Goal: Task Accomplishment & Management: Manage account settings

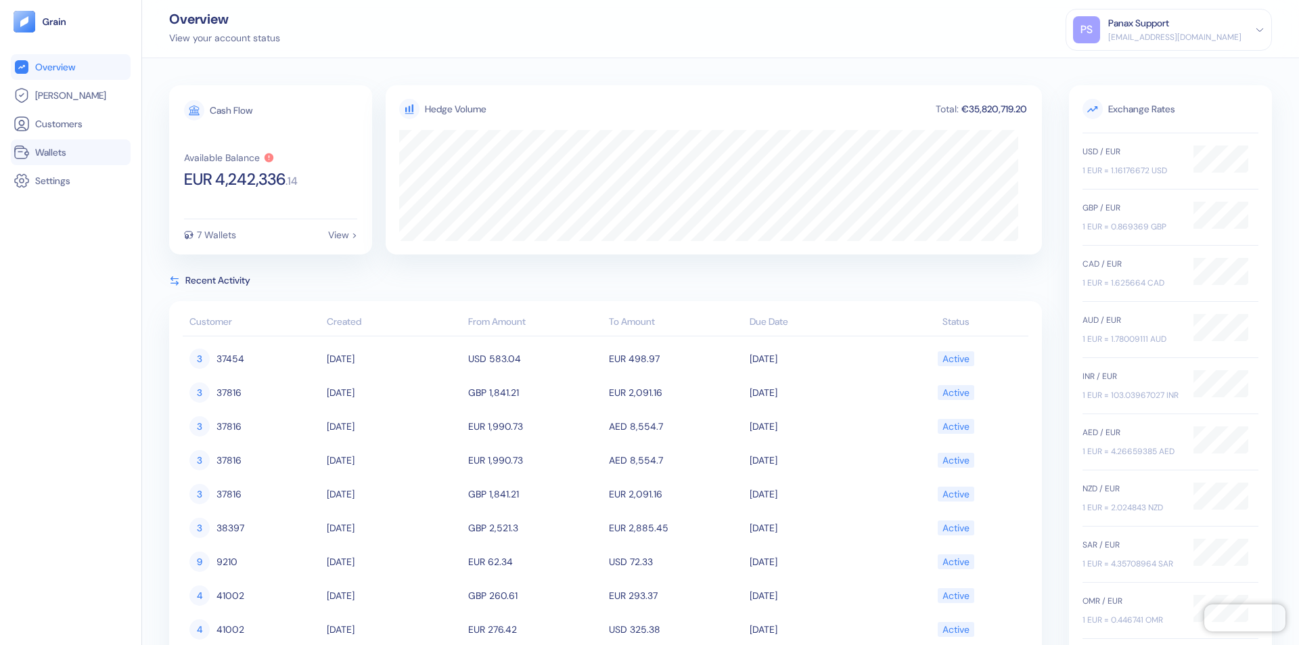
click at [70, 152] on link "Wallets" at bounding box center [71, 152] width 114 height 16
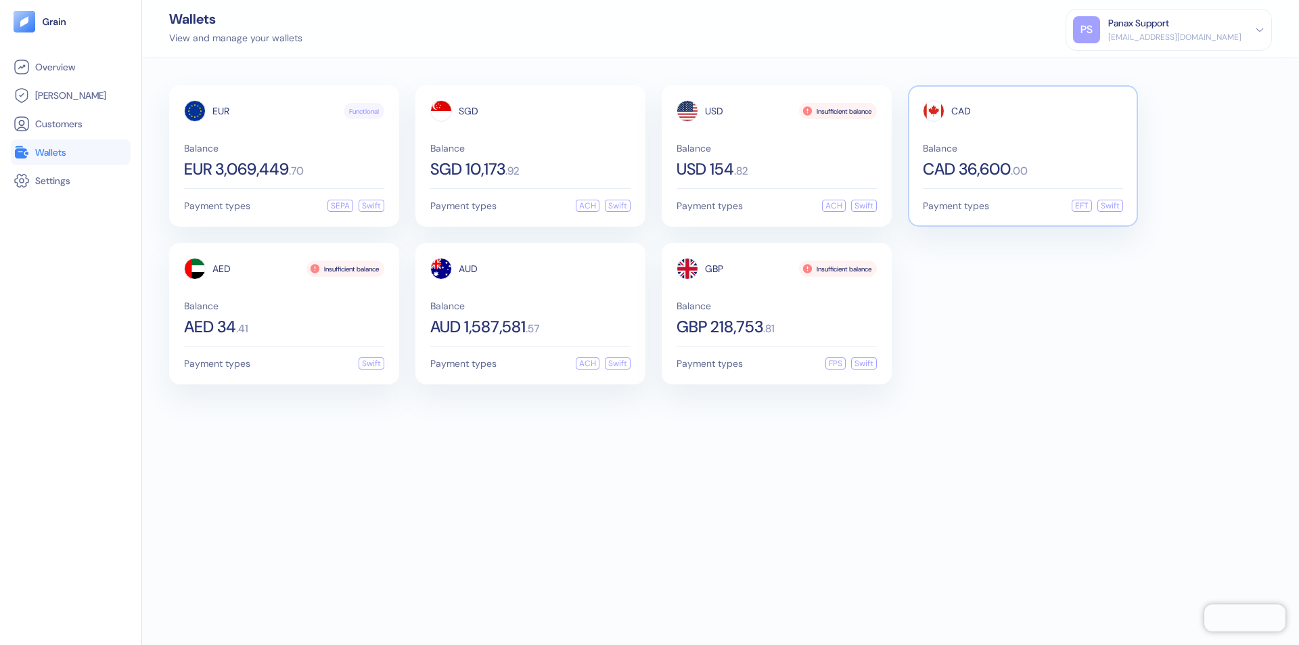
click at [961, 111] on span "CAD" at bounding box center [961, 110] width 20 height 9
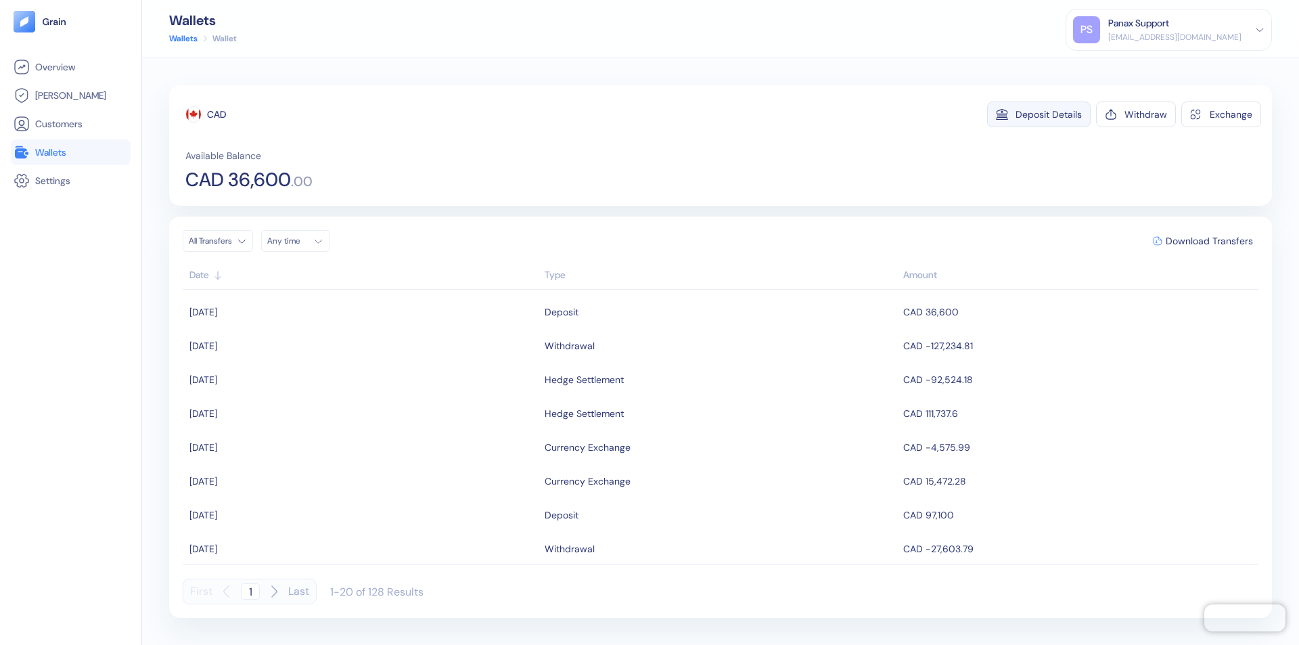
click at [1049, 114] on div "Deposit Details" at bounding box center [1048, 114] width 66 height 9
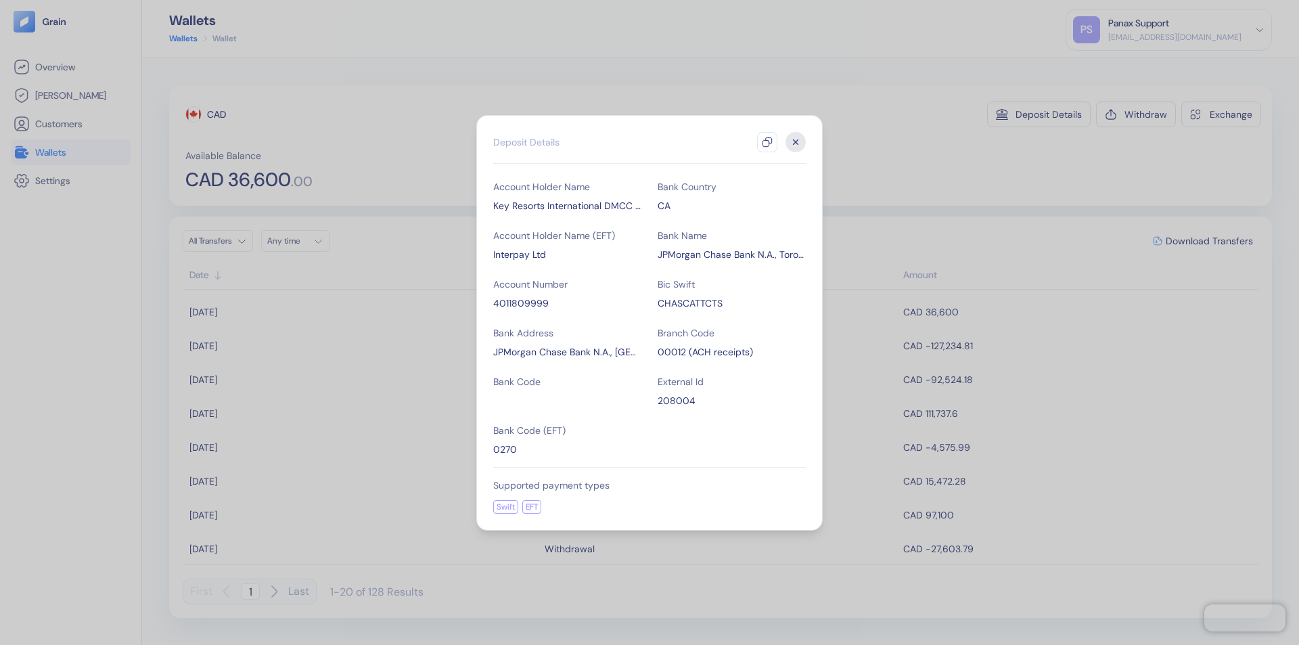
click at [767, 142] on icon "button" at bounding box center [767, 142] width 11 height 11
click at [796, 142] on icon "button" at bounding box center [796, 141] width 5 height 5
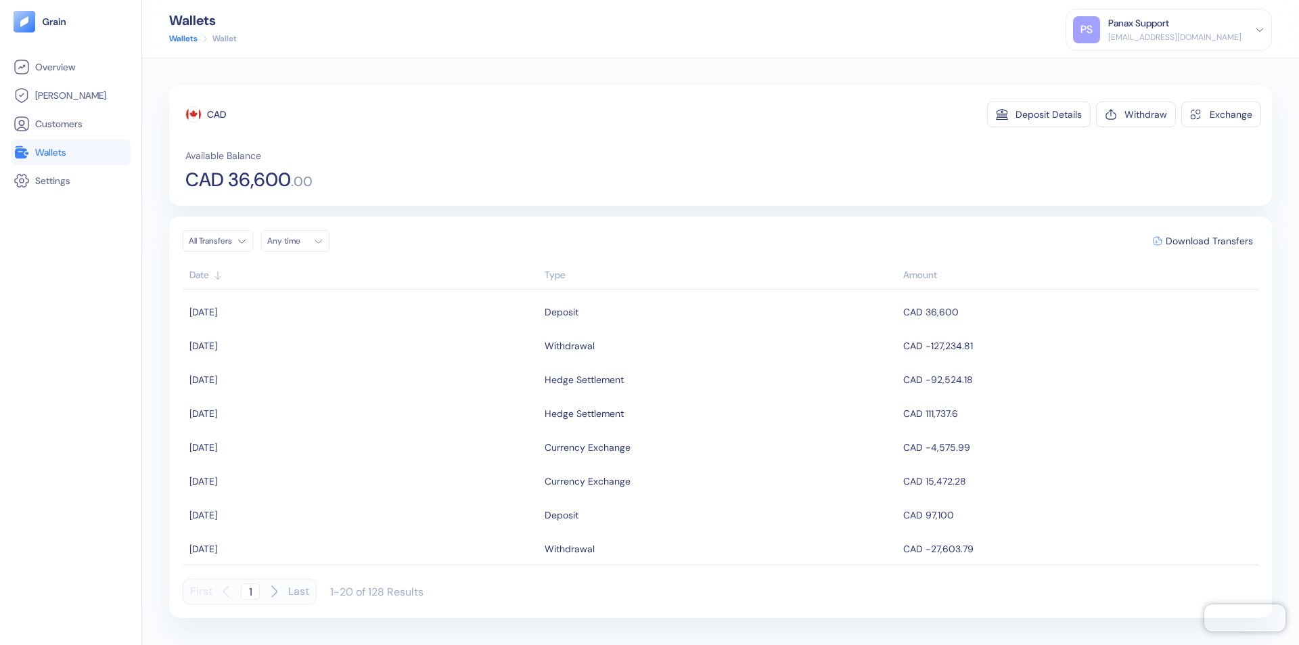
click at [299, 241] on div "Any time" at bounding box center [287, 240] width 41 height 11
click at [346, 329] on button "10" at bounding box center [346, 329] width 16 height 16
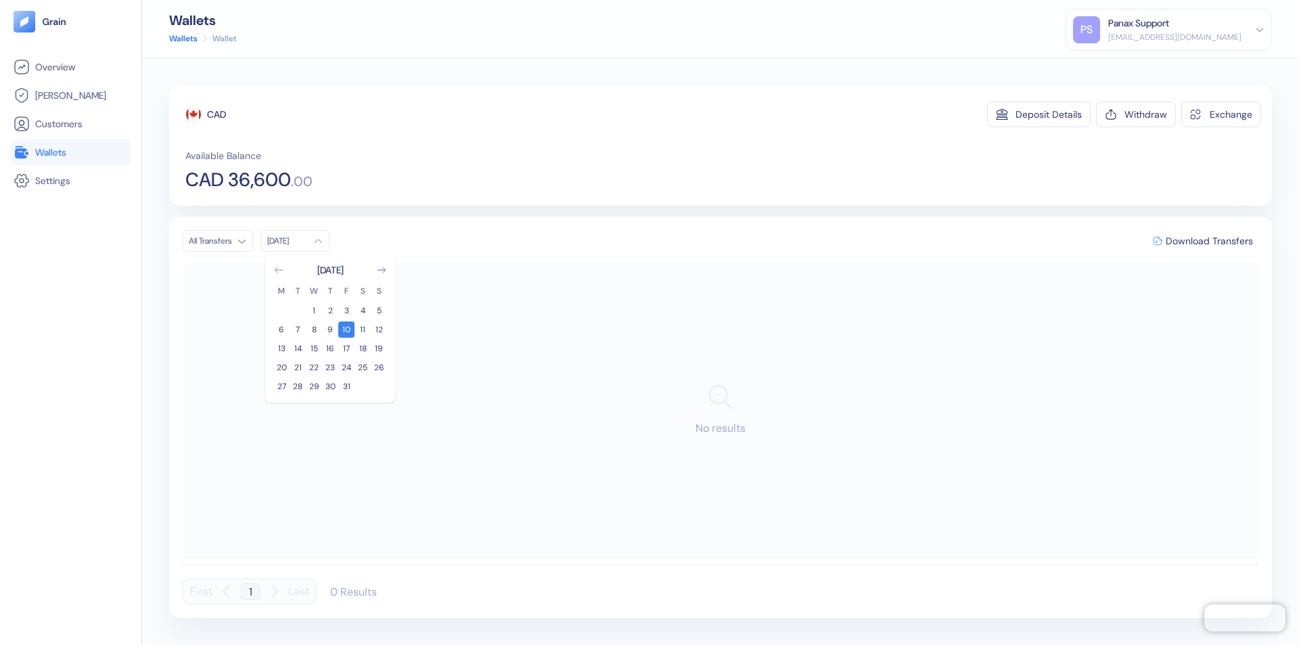
click at [279, 270] on icon "Go to previous month" at bounding box center [278, 269] width 7 height 5
click at [314, 329] on button "10" at bounding box center [314, 329] width 16 height 16
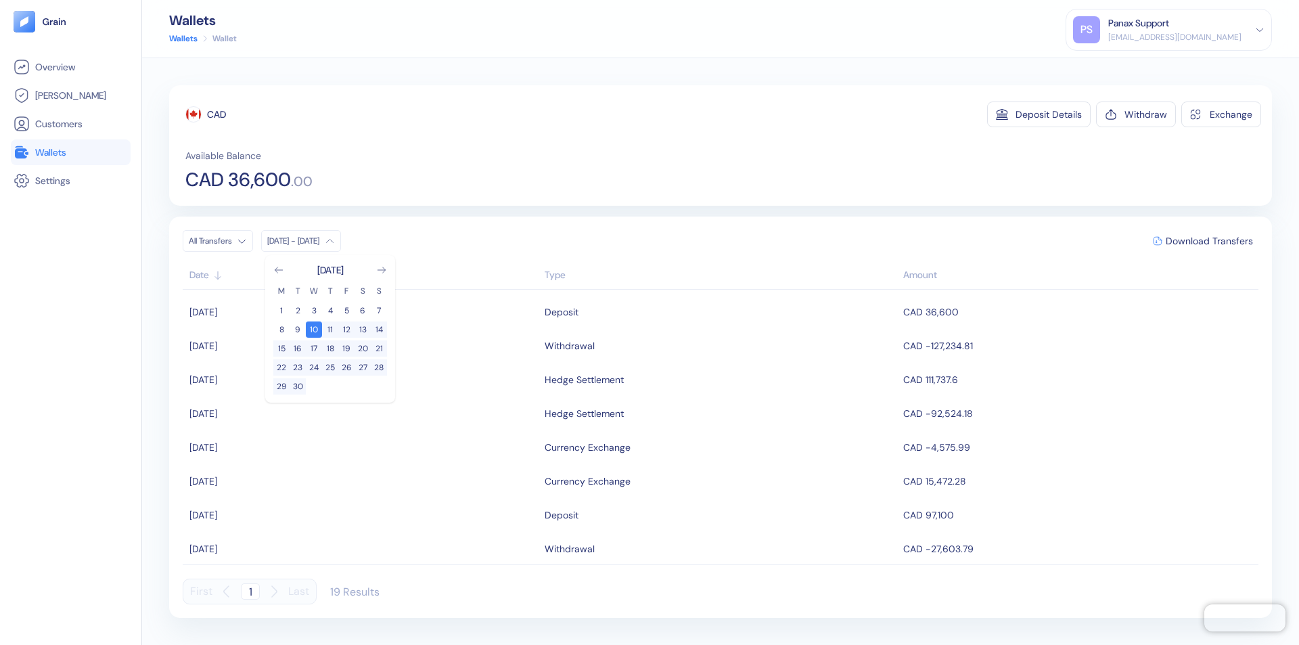
click at [216, 114] on div "CAD" at bounding box center [216, 115] width 19 height 14
click at [1209, 241] on span "Download Transfers" at bounding box center [1209, 240] width 87 height 9
click at [70, 152] on link "Wallets" at bounding box center [71, 152] width 114 height 16
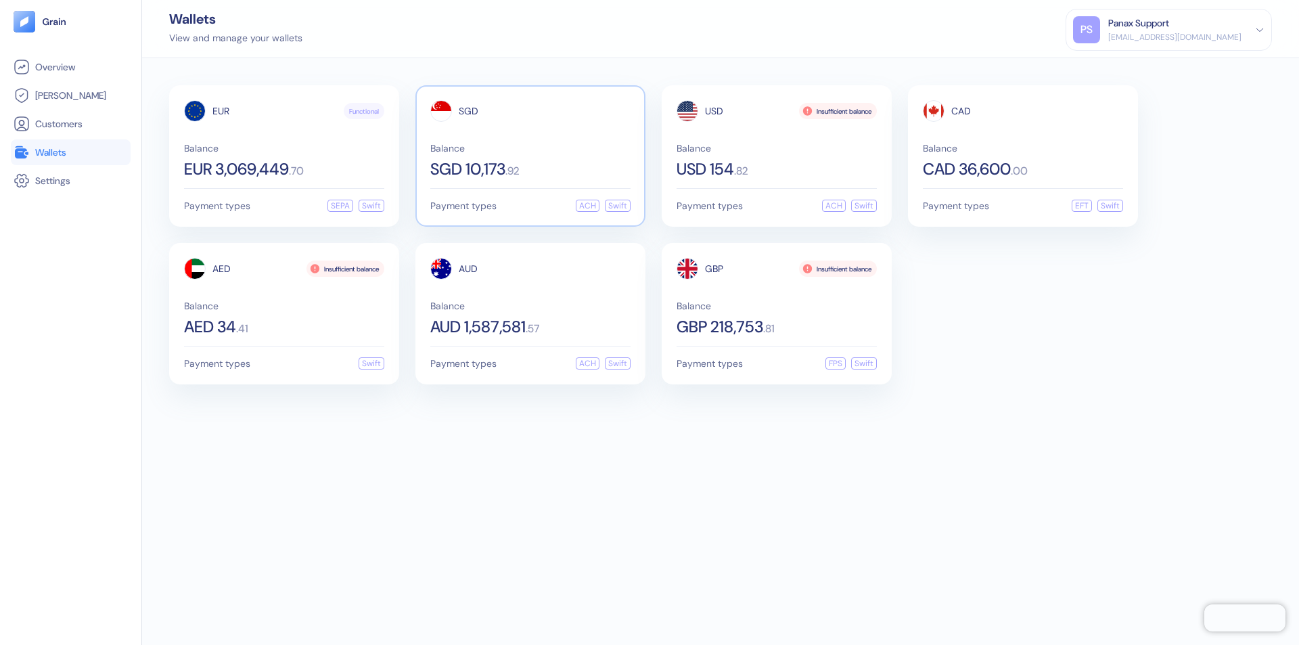
click at [468, 111] on span "SGD" at bounding box center [469, 110] width 20 height 9
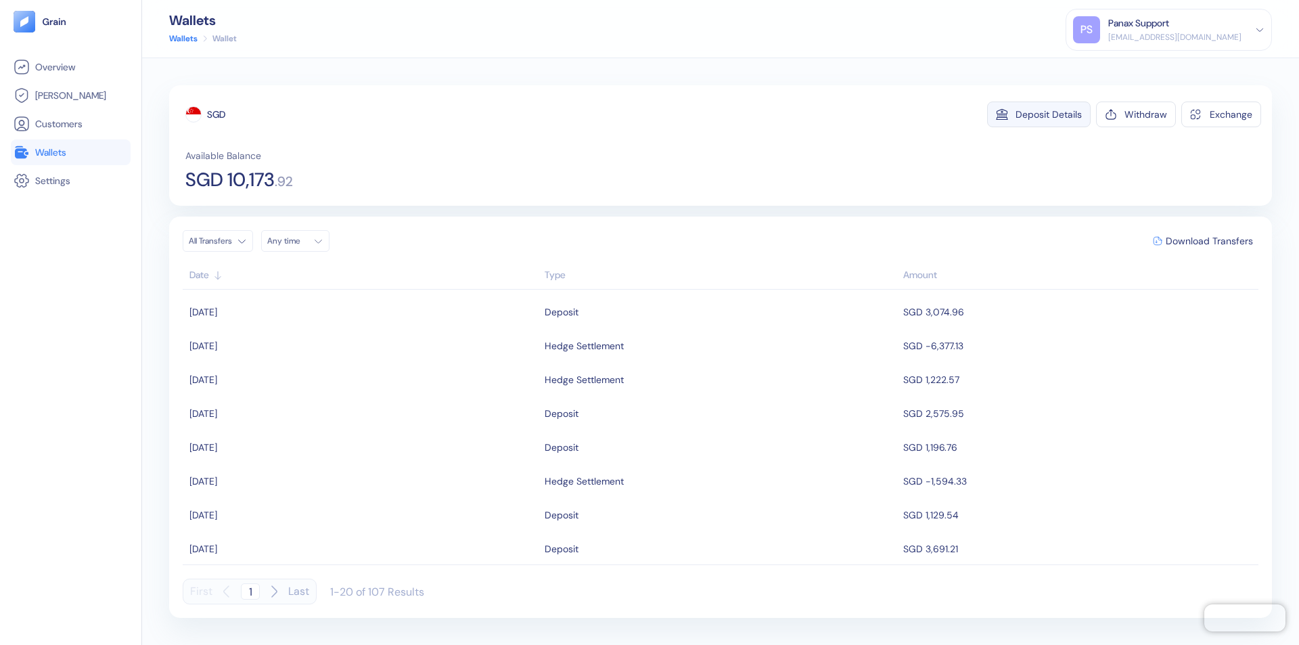
click at [1049, 114] on div "Deposit Details" at bounding box center [1048, 114] width 66 height 9
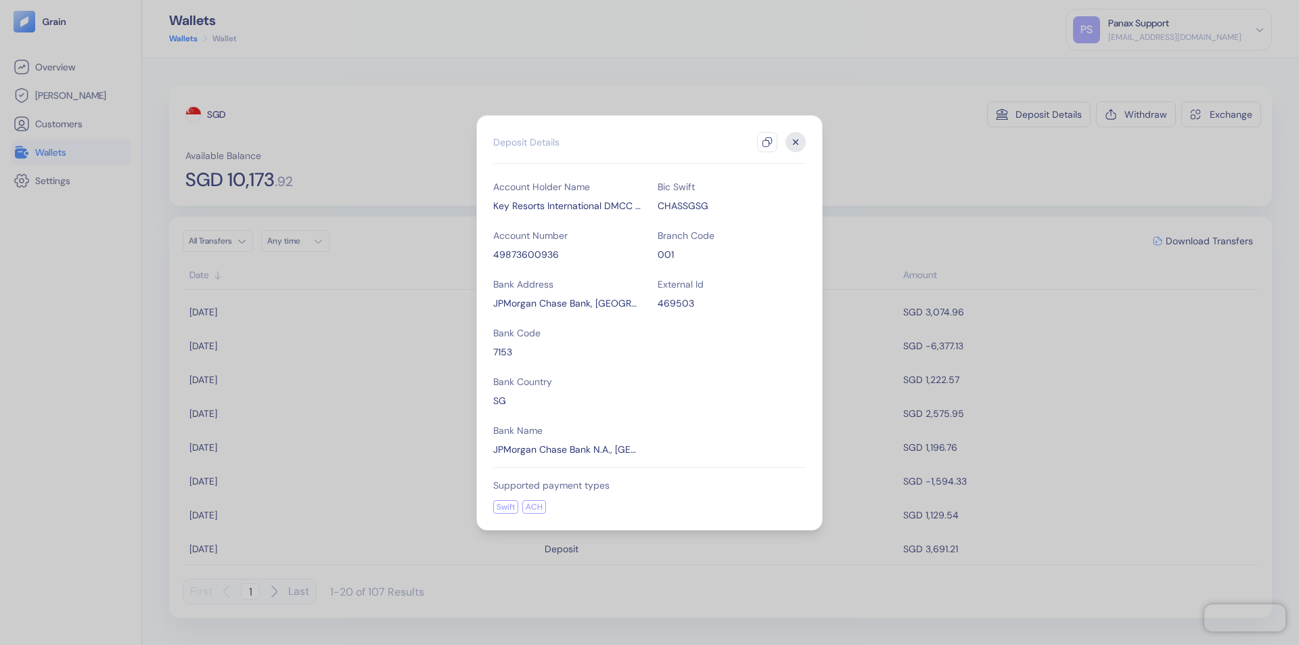
click at [767, 142] on icon "button" at bounding box center [767, 142] width 11 height 11
click at [796, 142] on icon "button" at bounding box center [796, 141] width 5 height 5
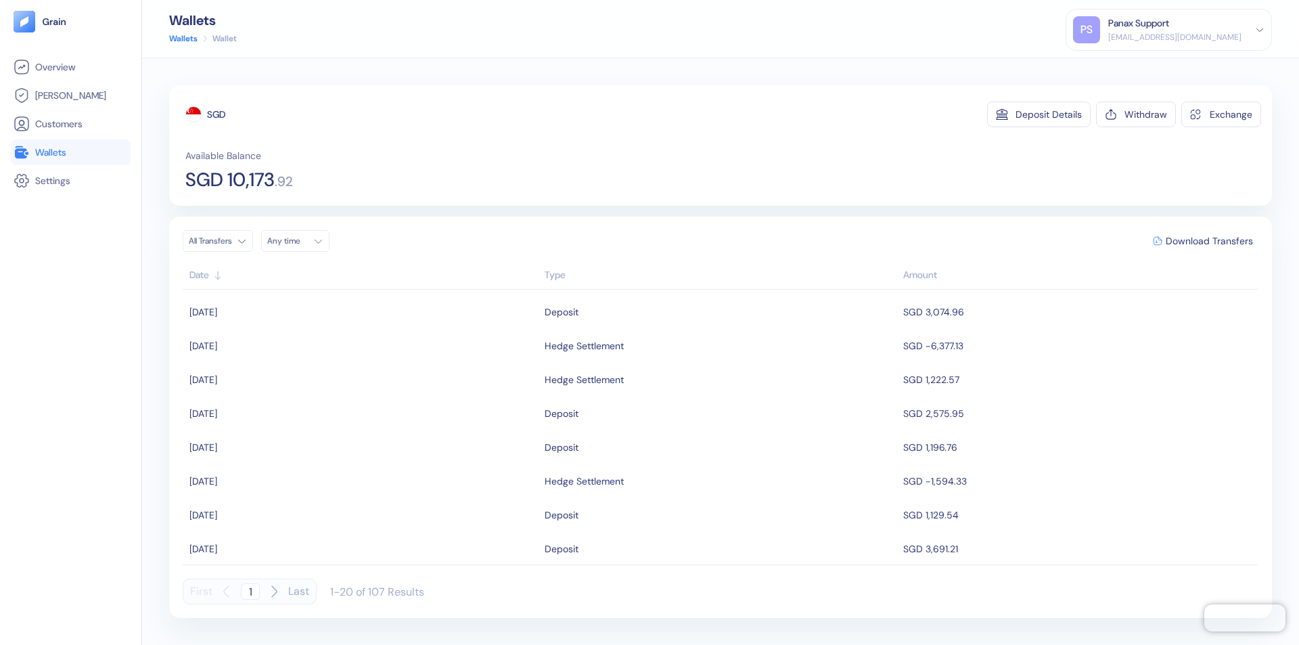
click at [299, 241] on div "Any time" at bounding box center [287, 240] width 41 height 11
click at [346, 329] on button "10" at bounding box center [346, 329] width 16 height 16
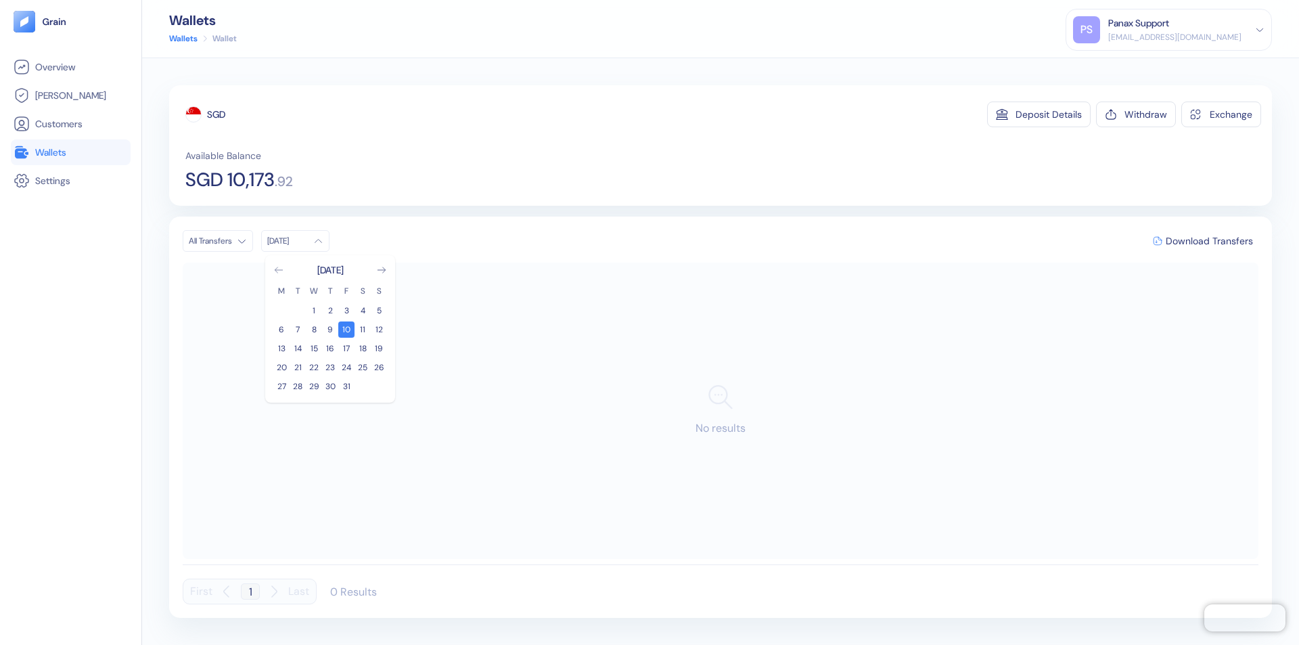
click at [279, 270] on icon "Go to previous month" at bounding box center [278, 269] width 7 height 5
click at [314, 329] on button "10" at bounding box center [314, 329] width 16 height 16
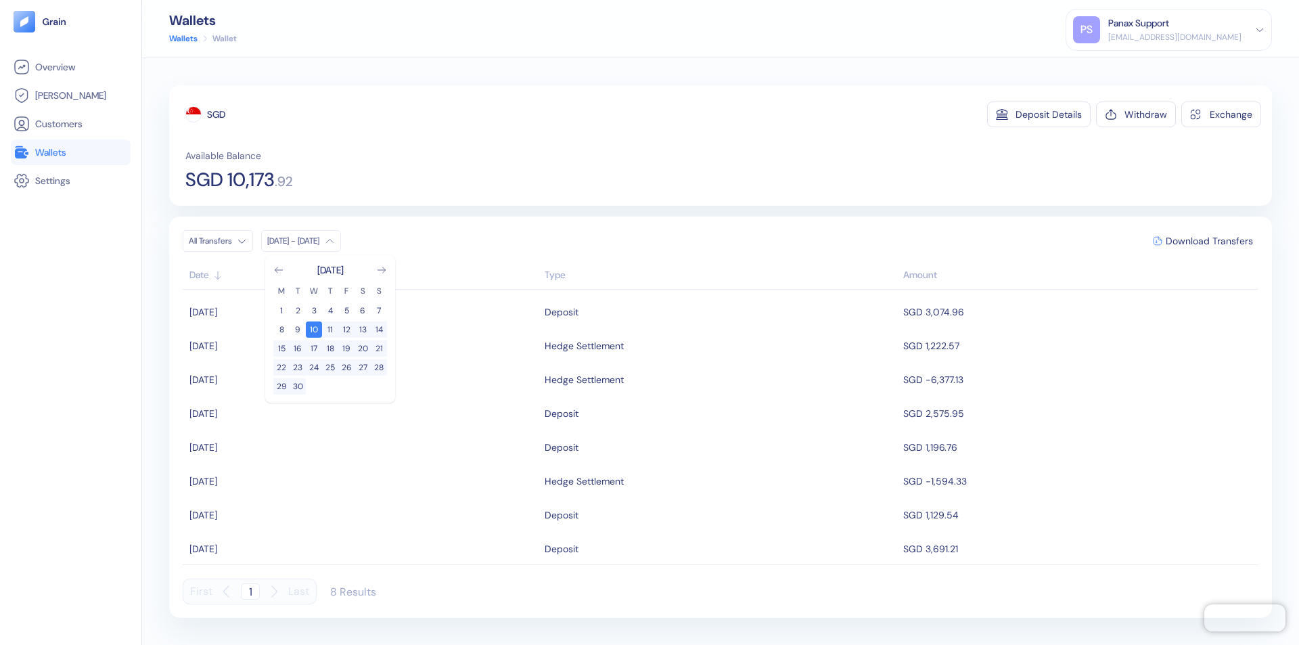
click at [216, 114] on div "SGD" at bounding box center [216, 115] width 18 height 14
click at [1209, 241] on span "Download Transfers" at bounding box center [1209, 240] width 87 height 9
click at [70, 152] on link "Wallets" at bounding box center [71, 152] width 114 height 16
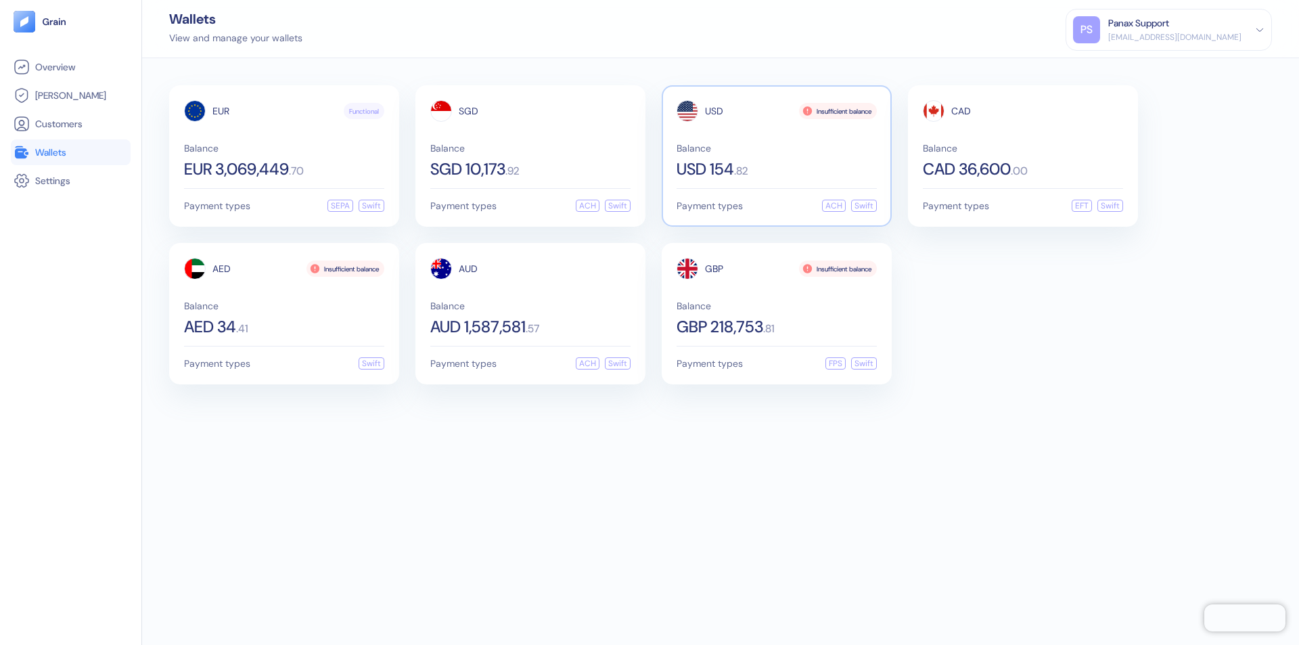
click at [714, 111] on span "USD" at bounding box center [714, 110] width 18 height 9
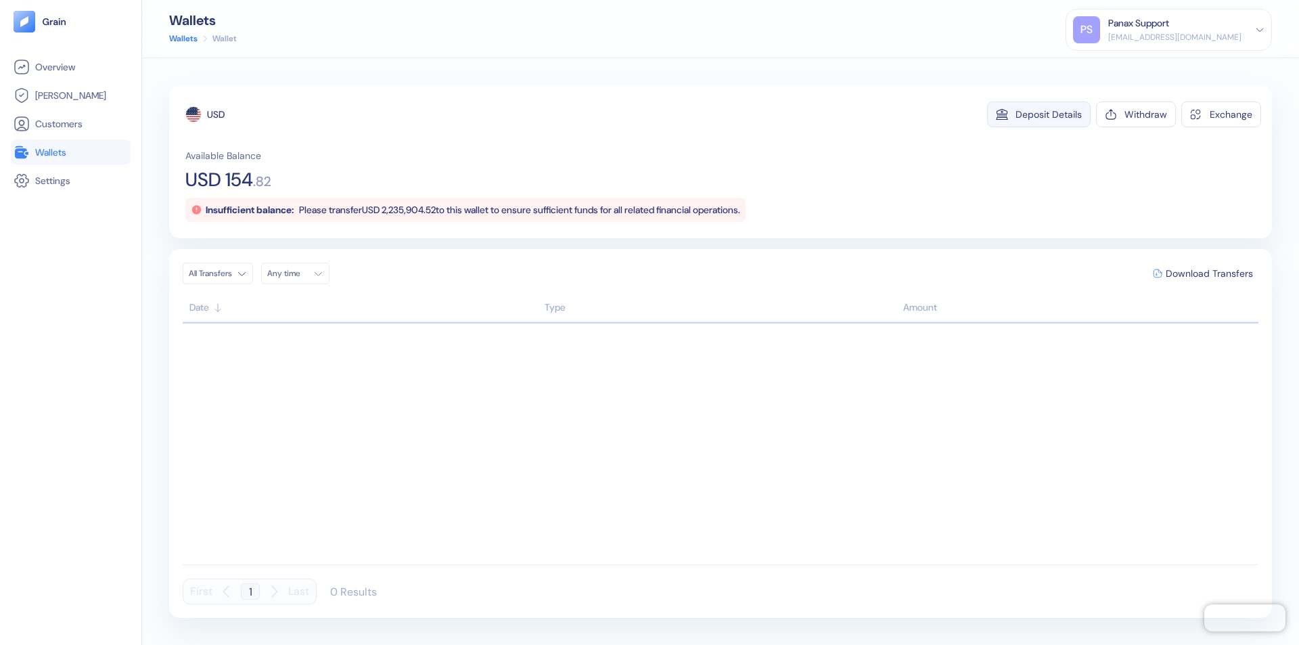
click at [1049, 114] on div "Deposit Details" at bounding box center [1048, 114] width 66 height 9
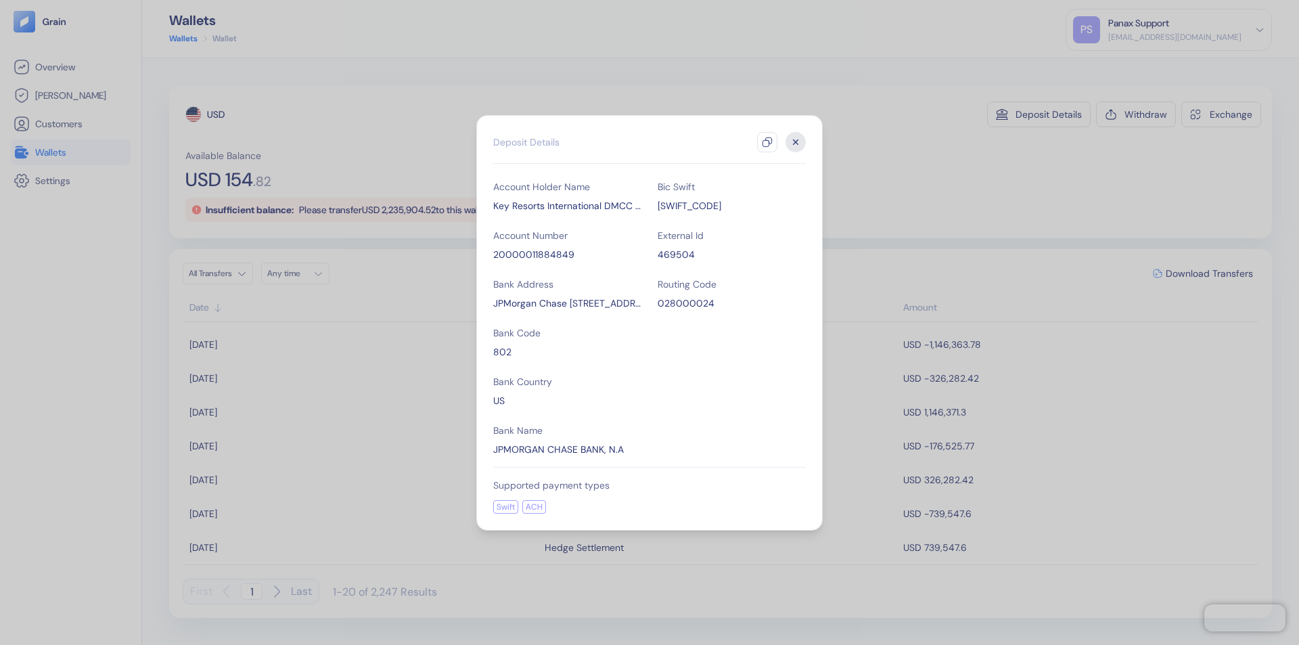
click at [767, 142] on icon "button" at bounding box center [767, 142] width 11 height 11
click at [796, 142] on icon "button" at bounding box center [796, 141] width 5 height 5
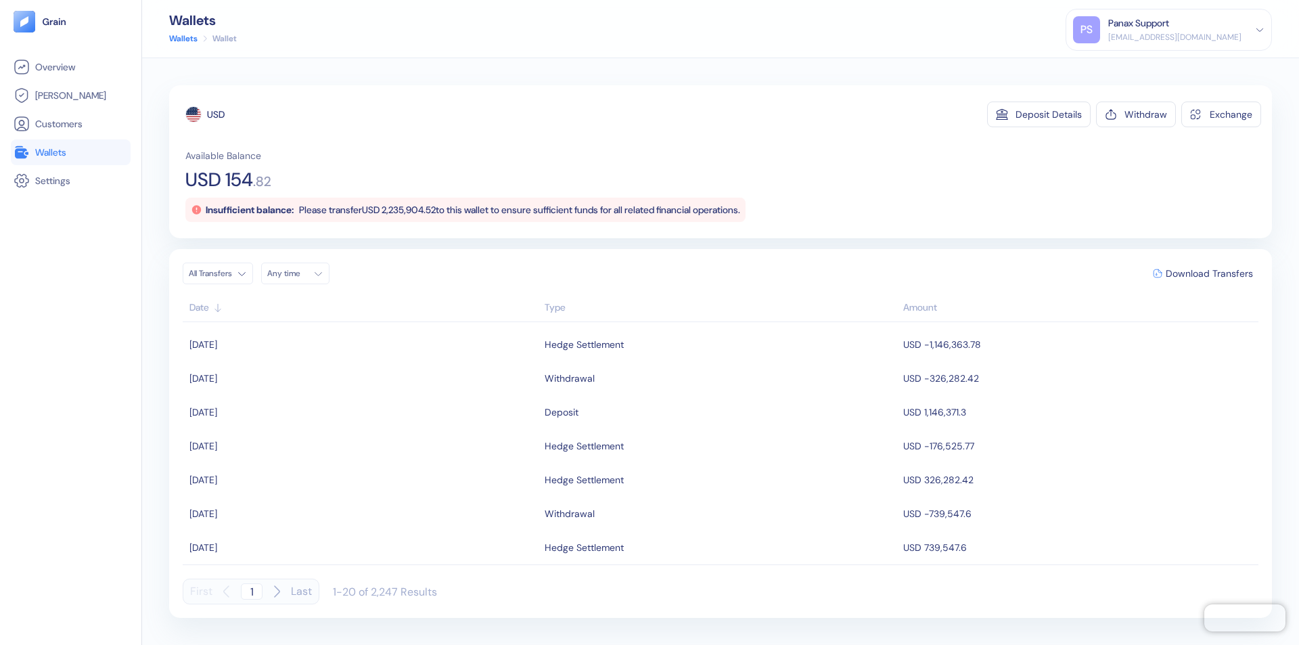
click at [299, 273] on div "Any time" at bounding box center [287, 273] width 41 height 11
click at [346, 362] on button "10" at bounding box center [346, 362] width 16 height 16
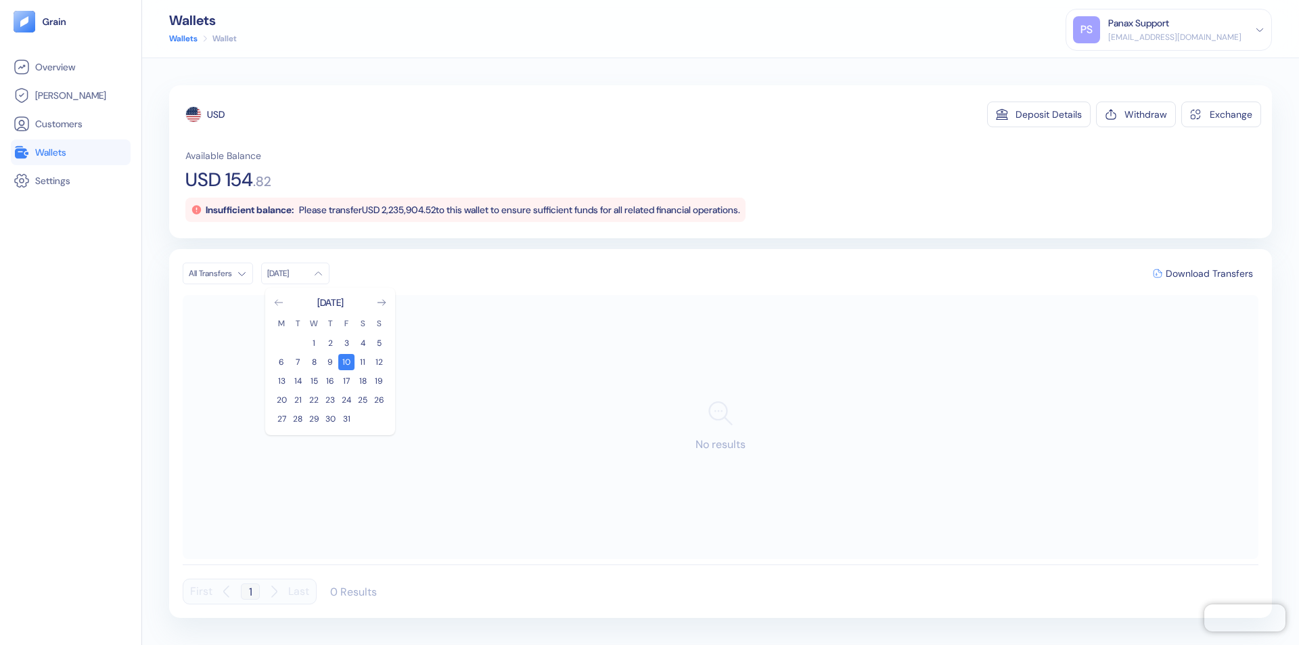
click at [279, 302] on icon "Go to previous month" at bounding box center [278, 302] width 7 height 5
click at [314, 362] on button "10" at bounding box center [314, 362] width 16 height 16
click at [216, 114] on div "USD" at bounding box center [216, 115] width 18 height 14
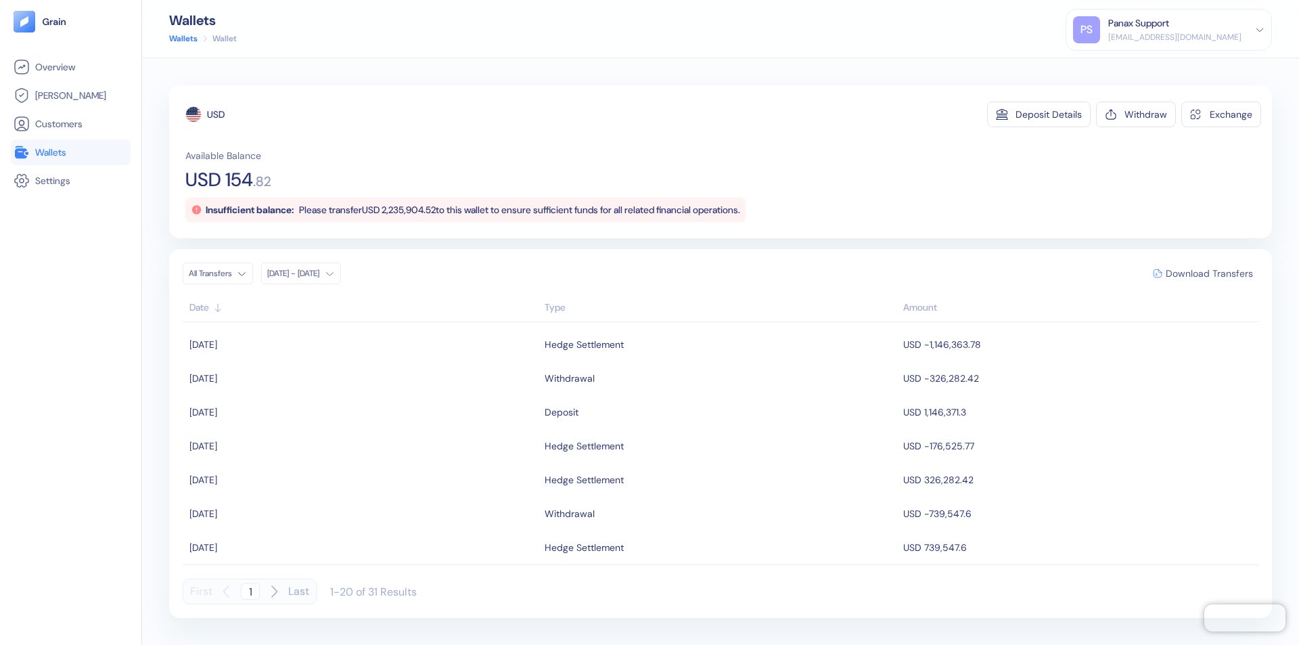
click at [1209, 273] on span "Download Transfers" at bounding box center [1209, 273] width 87 height 9
click at [70, 152] on link "Wallets" at bounding box center [71, 152] width 114 height 16
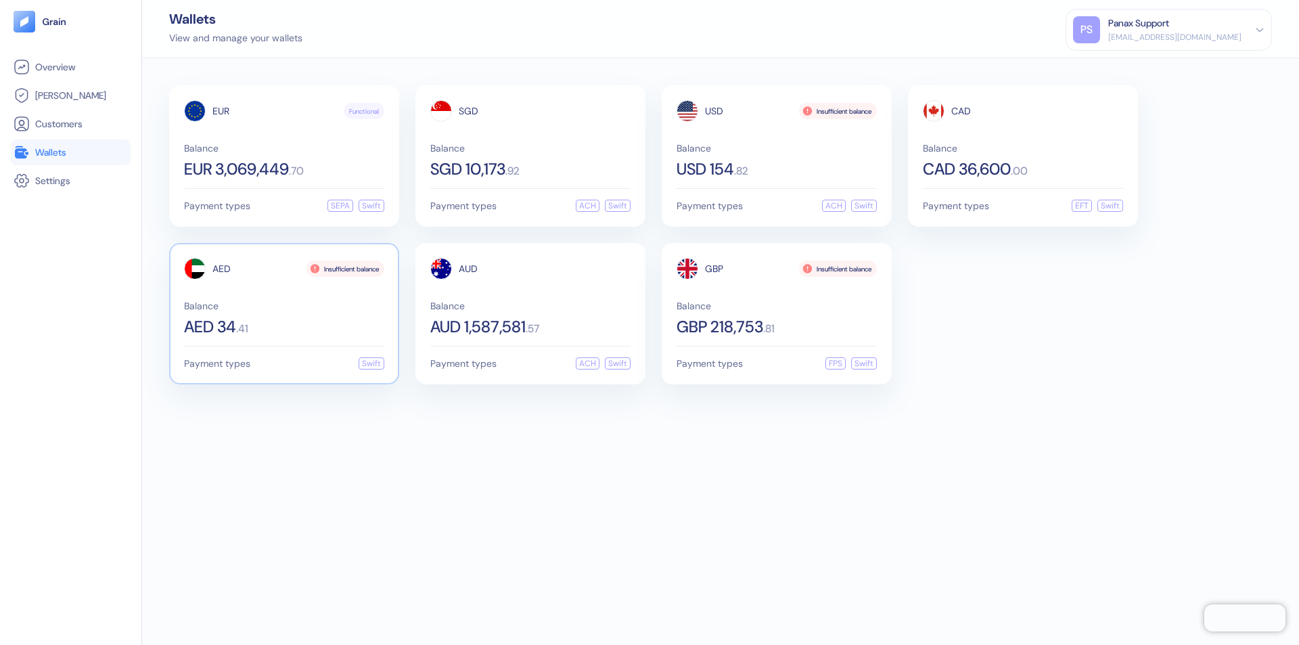
click at [221, 269] on span "AED" at bounding box center [221, 268] width 18 height 9
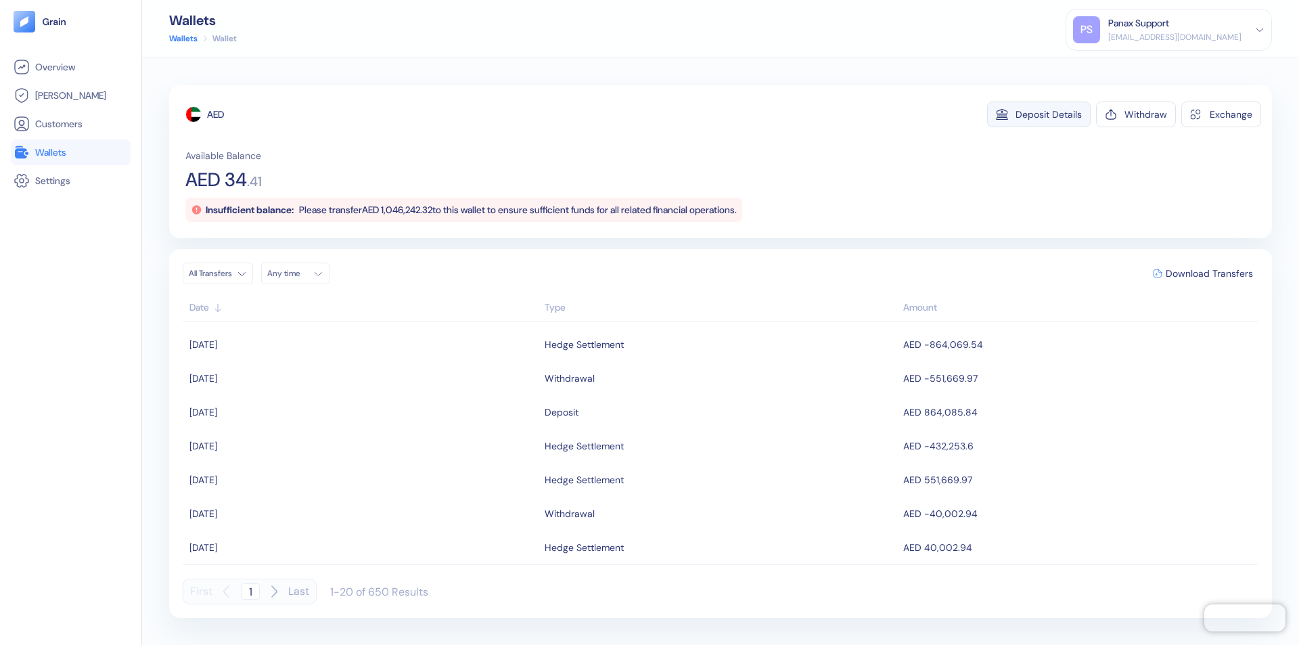
click at [1049, 114] on div "Deposit Details" at bounding box center [1048, 114] width 66 height 9
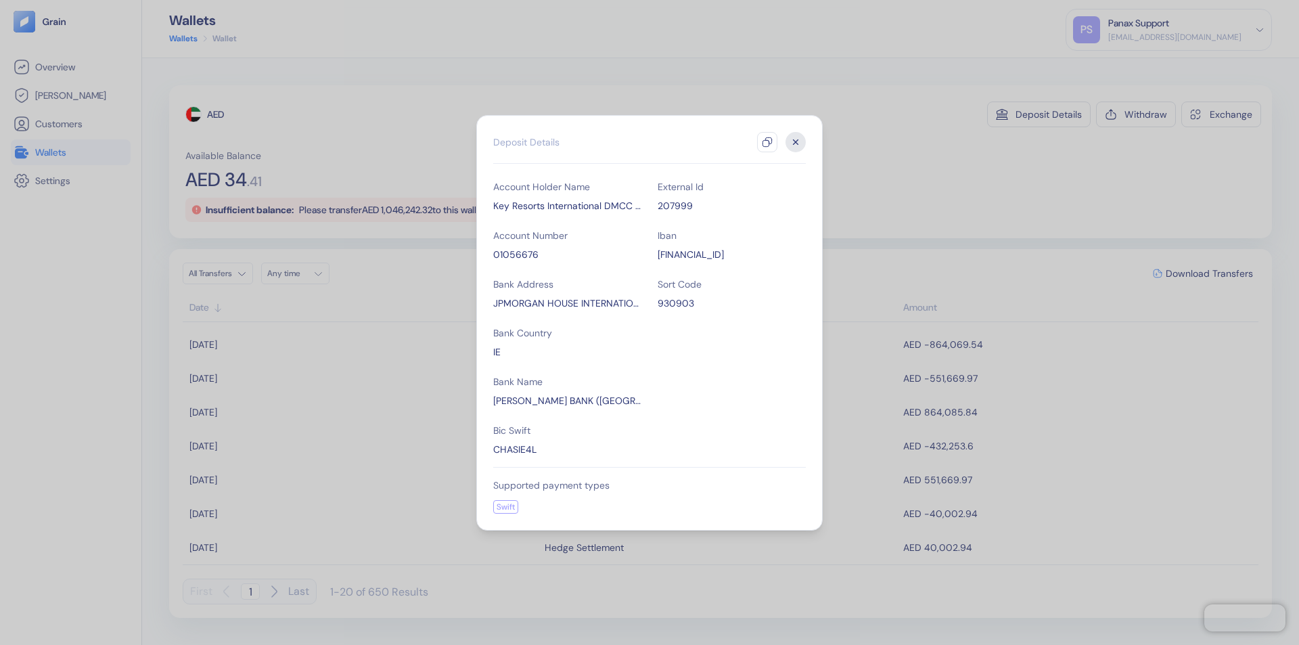
click at [767, 142] on icon "button" at bounding box center [767, 142] width 11 height 11
click at [796, 142] on icon "button" at bounding box center [796, 141] width 5 height 5
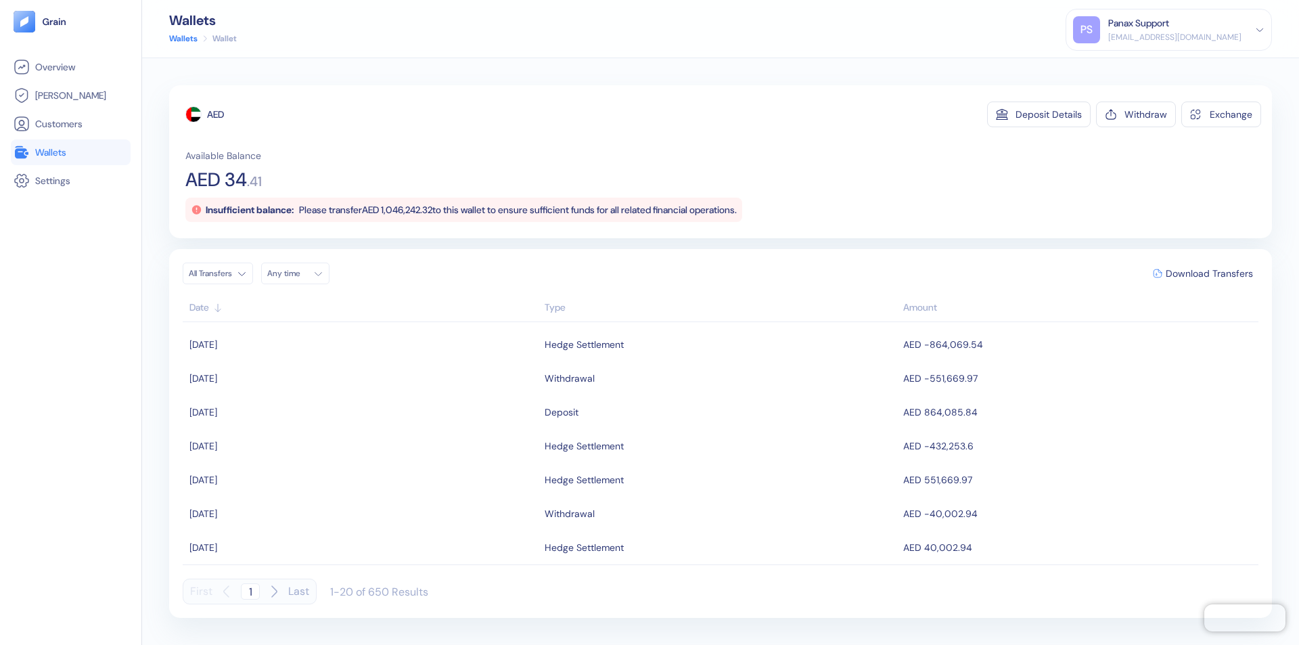
click at [299, 273] on div "Any time" at bounding box center [287, 273] width 41 height 11
click at [346, 362] on button "10" at bounding box center [346, 362] width 16 height 16
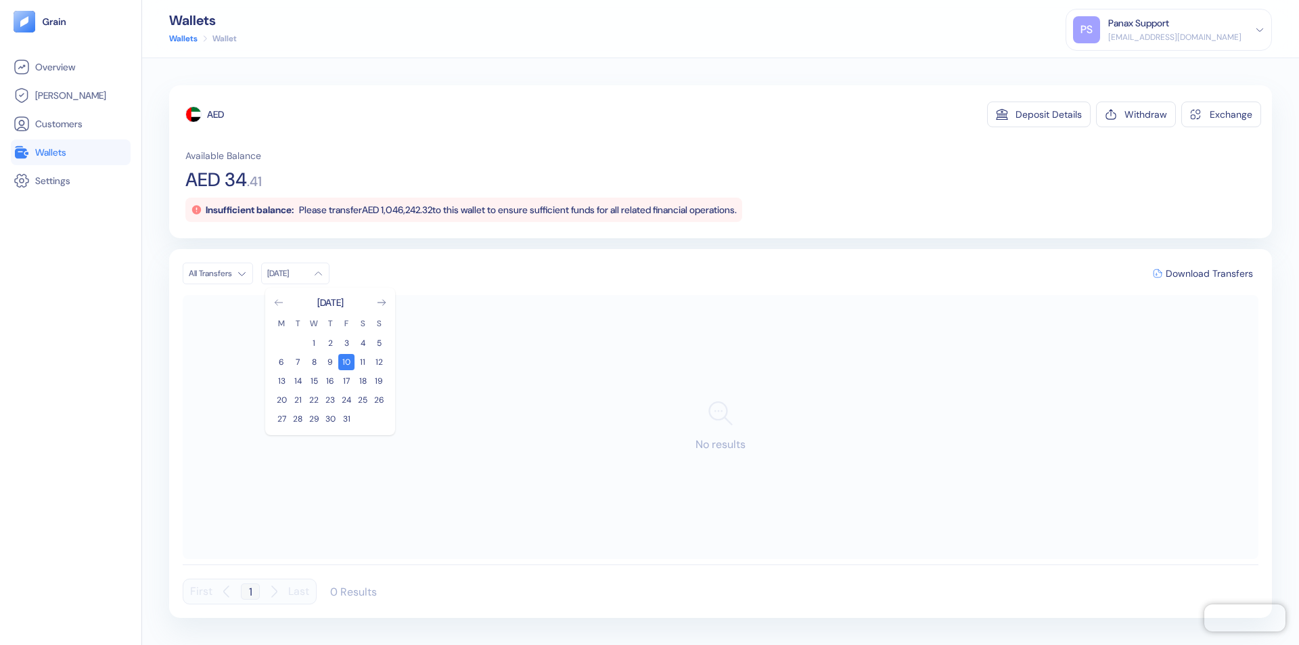
click at [279, 302] on icon "Go to previous month" at bounding box center [278, 302] width 7 height 5
click at [314, 362] on button "10" at bounding box center [314, 362] width 16 height 16
click at [216, 114] on div "AED" at bounding box center [215, 115] width 17 height 14
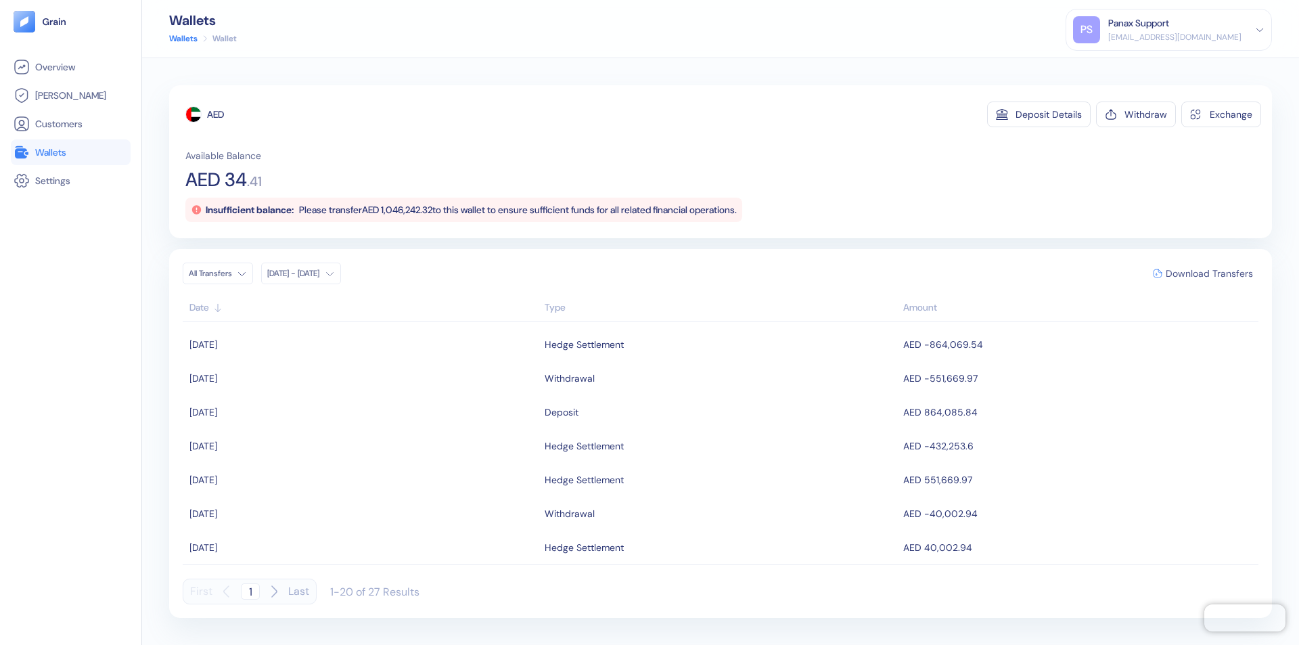
click at [1209, 273] on span "Download Transfers" at bounding box center [1209, 273] width 87 height 9
click at [70, 152] on link "Wallets" at bounding box center [71, 152] width 114 height 16
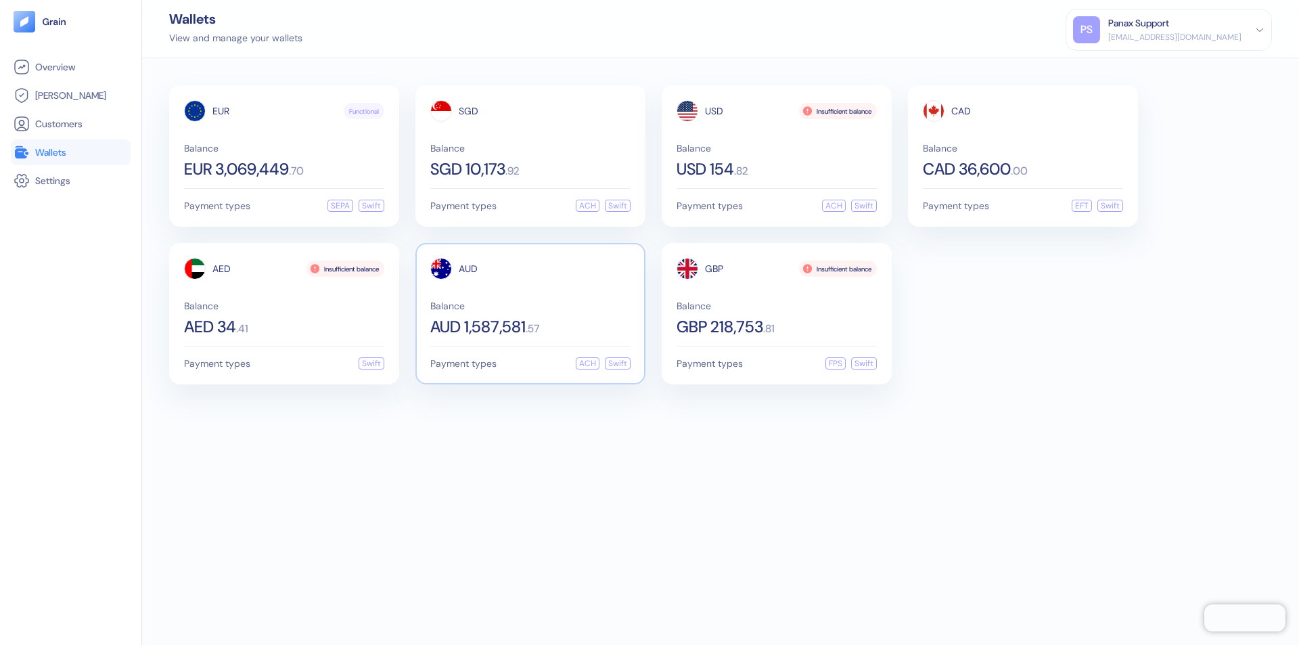
click at [468, 269] on span "AUD" at bounding box center [468, 268] width 19 height 9
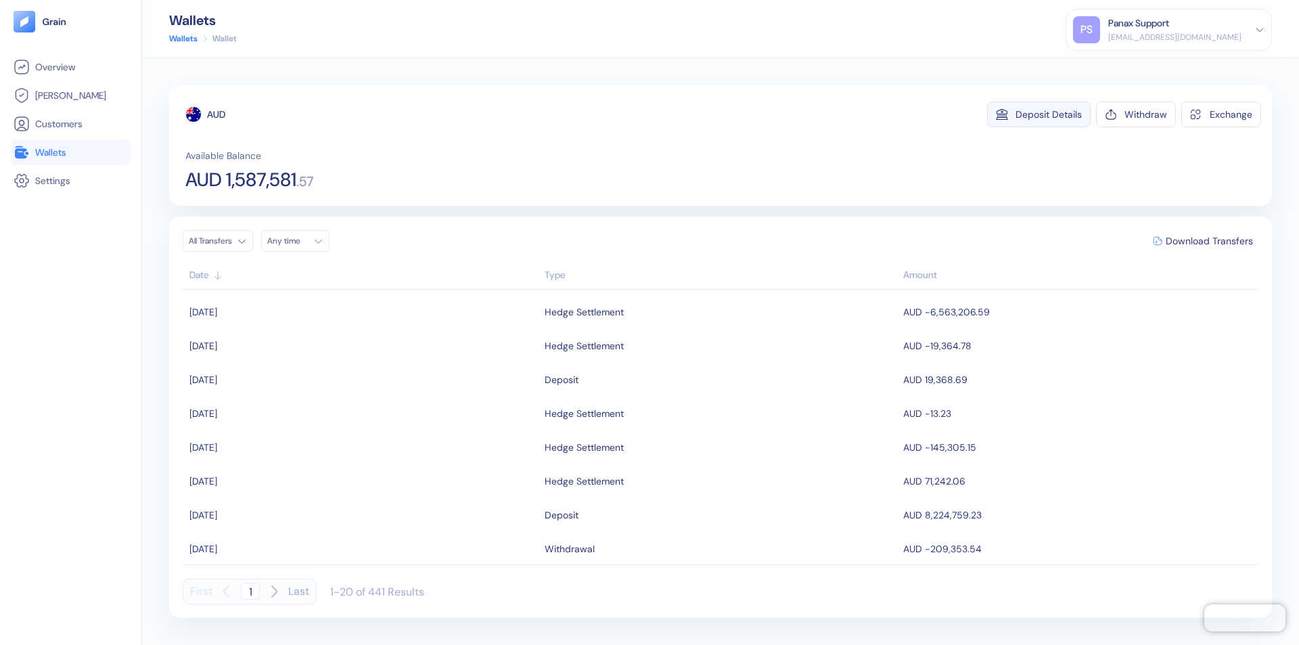
click at [1049, 114] on div "Deposit Details" at bounding box center [1048, 114] width 66 height 9
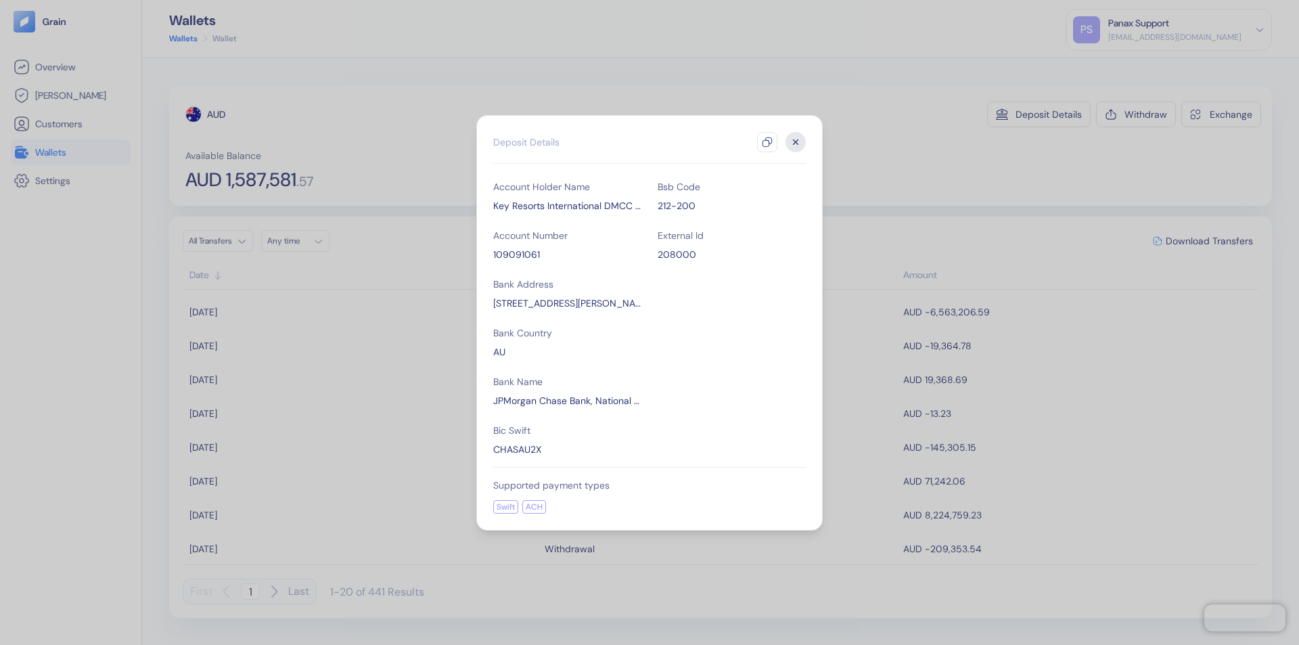
click at [767, 142] on icon "button" at bounding box center [767, 142] width 11 height 11
click at [796, 142] on icon "button" at bounding box center [796, 141] width 5 height 5
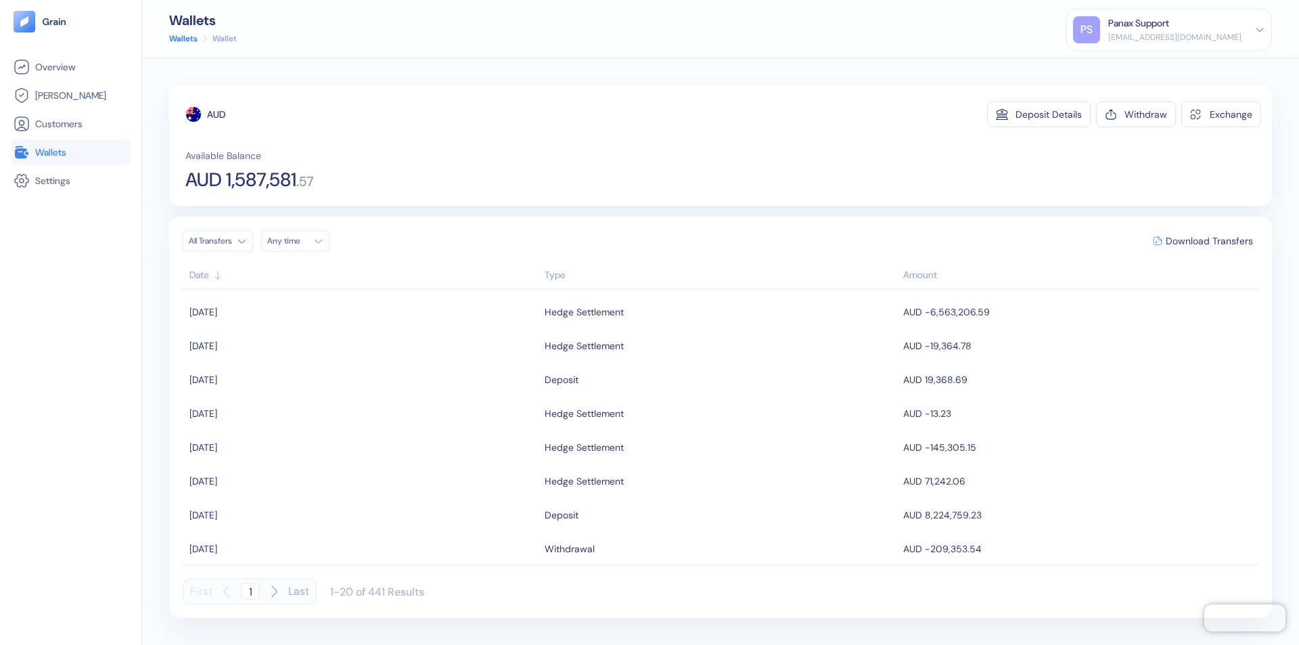
click at [299, 241] on div "Any time" at bounding box center [287, 240] width 41 height 11
click at [346, 329] on button "10" at bounding box center [346, 329] width 16 height 16
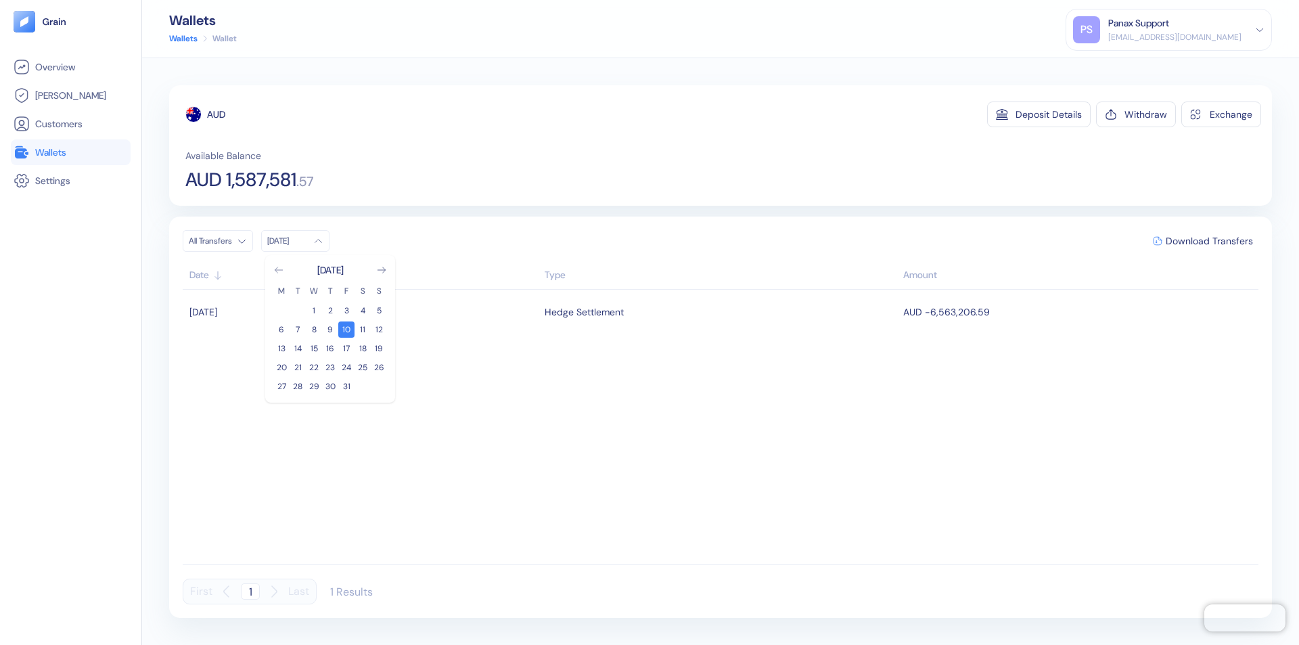
click at [279, 270] on icon "Go to previous month" at bounding box center [278, 269] width 7 height 5
click at [314, 329] on button "10" at bounding box center [314, 329] width 16 height 16
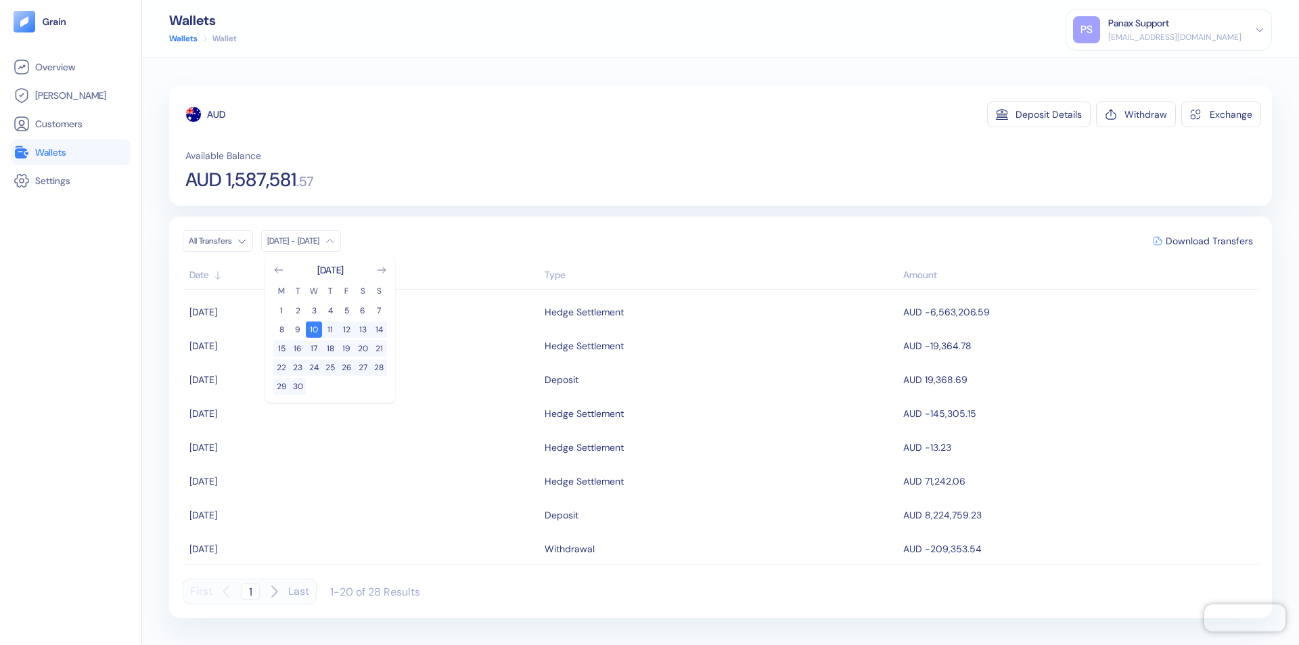
click at [216, 114] on div "AUD" at bounding box center [216, 115] width 18 height 14
click at [1209, 241] on span "Download Transfers" at bounding box center [1209, 240] width 87 height 9
click at [70, 152] on link "Wallets" at bounding box center [71, 152] width 114 height 16
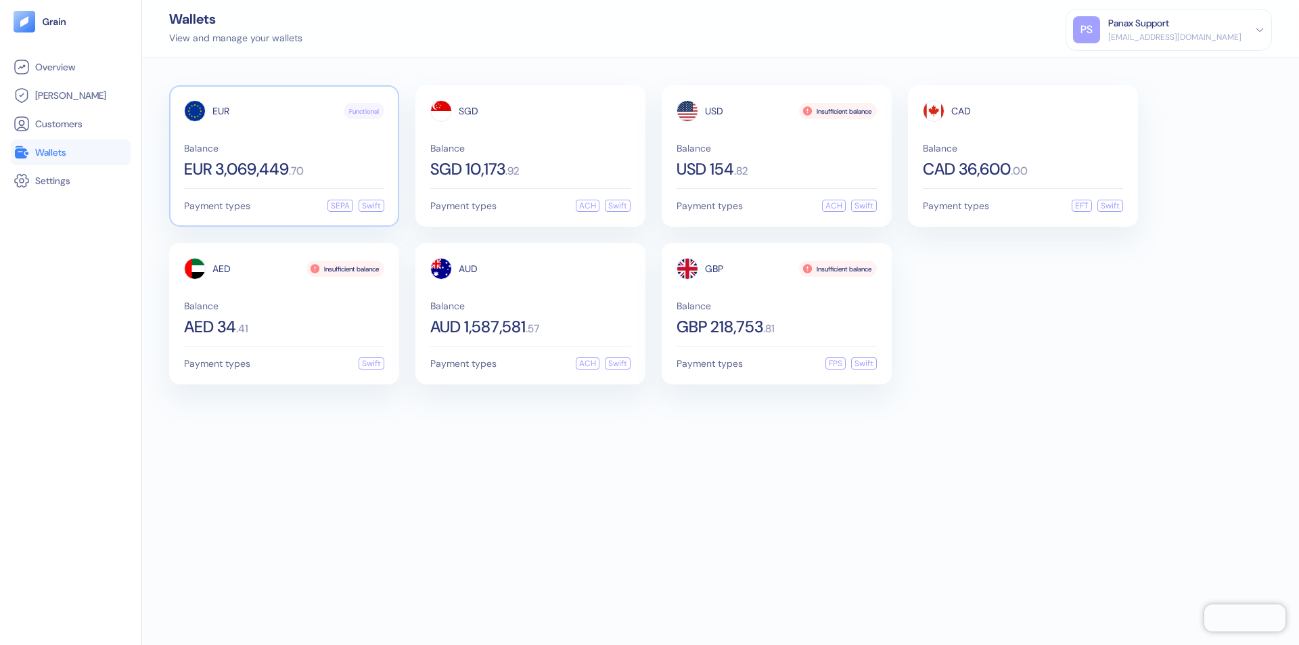
click at [221, 111] on span "EUR" at bounding box center [220, 110] width 17 height 9
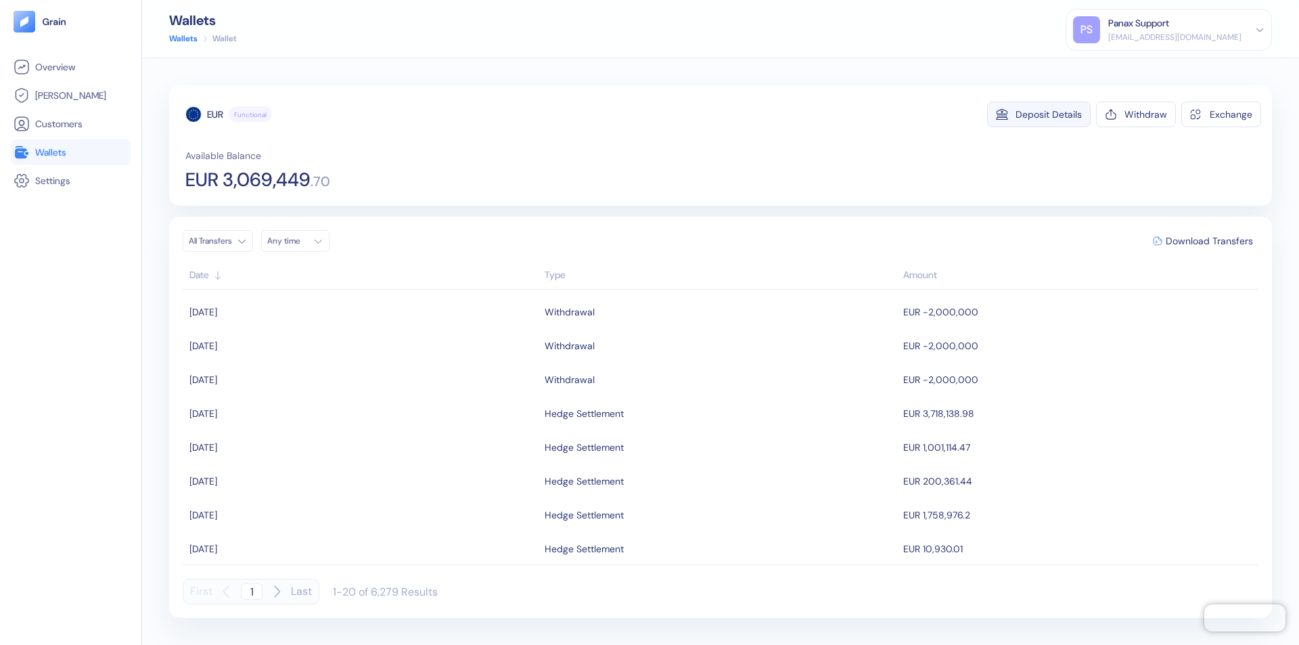
click at [1049, 114] on div "Deposit Details" at bounding box center [1048, 114] width 66 height 9
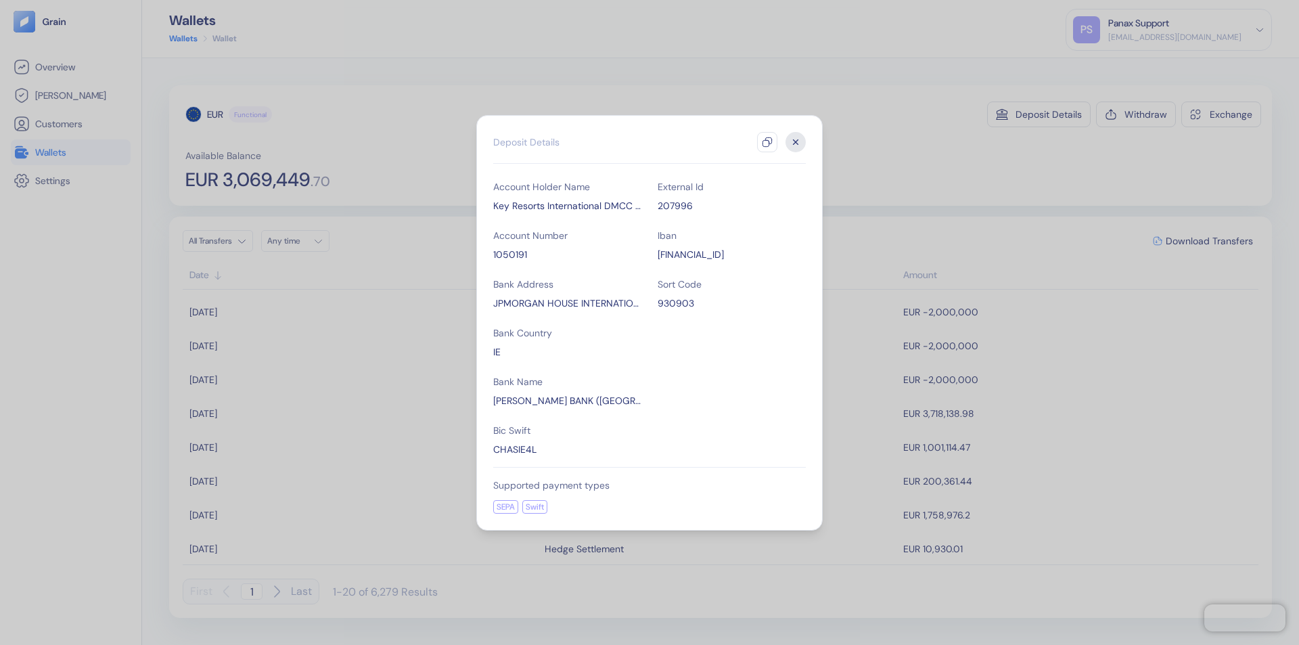
click at [767, 142] on icon "button" at bounding box center [767, 142] width 11 height 11
click at [796, 142] on icon "button" at bounding box center [796, 141] width 5 height 5
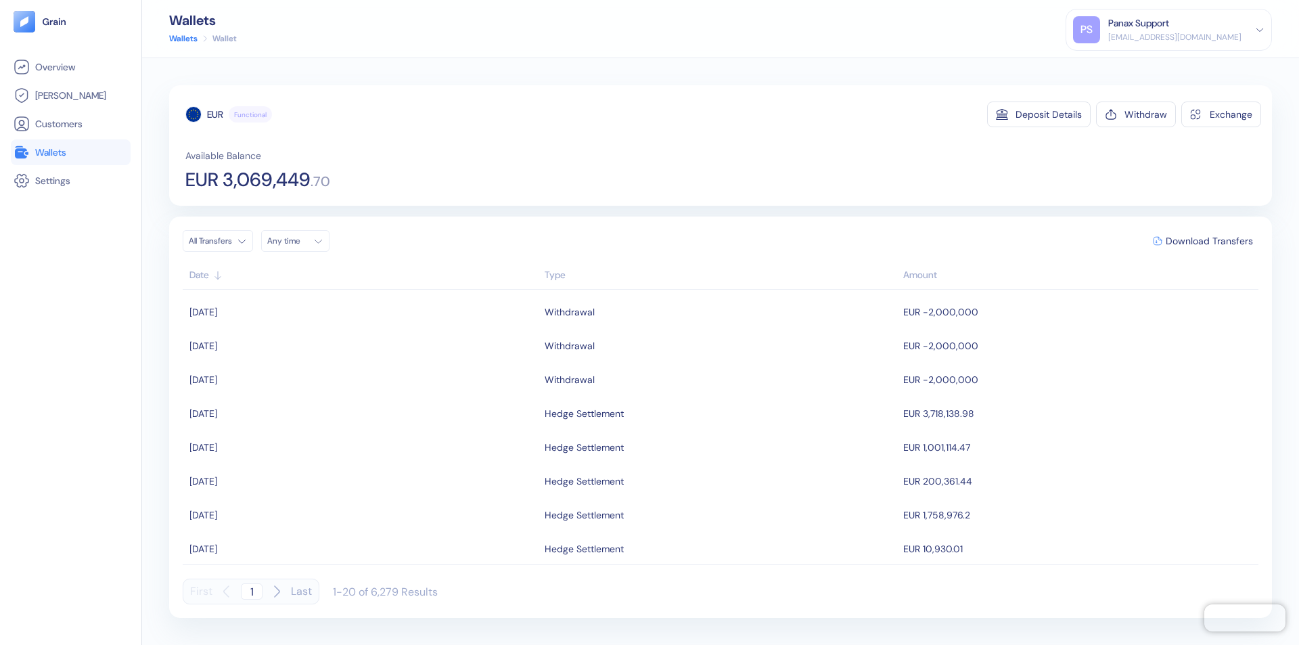
click at [299, 241] on div "Any time" at bounding box center [287, 240] width 41 height 11
click at [346, 329] on button "10" at bounding box center [346, 329] width 16 height 16
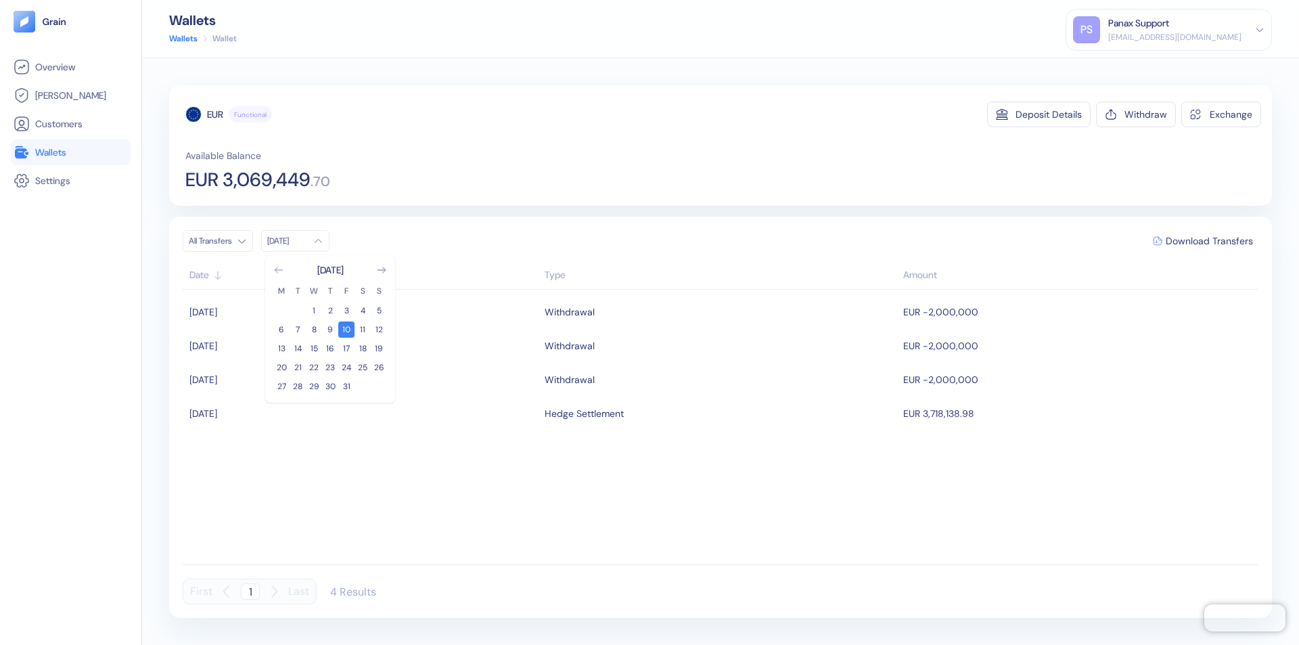
click at [279, 270] on icon "Go to previous month" at bounding box center [278, 269] width 7 height 5
click at [314, 329] on button "10" at bounding box center [314, 329] width 16 height 16
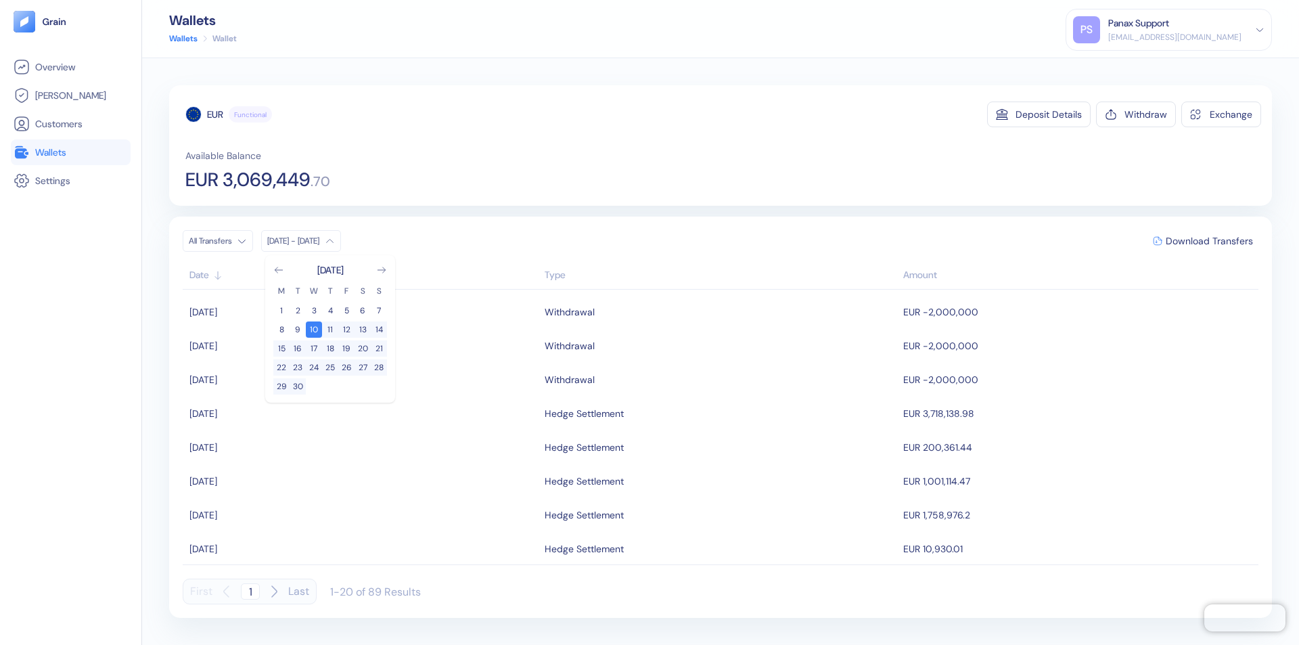
click at [215, 114] on div "EUR" at bounding box center [215, 115] width 16 height 14
click at [1209, 241] on span "Download Transfers" at bounding box center [1209, 240] width 87 height 9
click at [70, 152] on link "Wallets" at bounding box center [71, 152] width 114 height 16
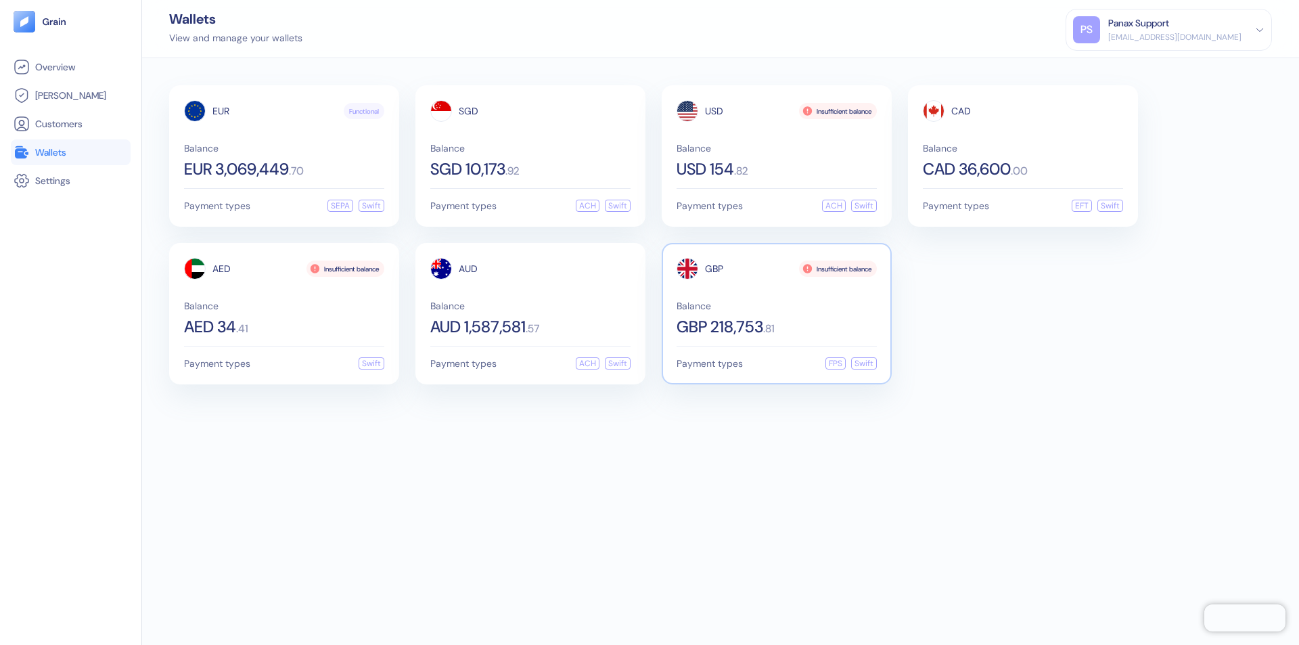
click at [714, 269] on span "GBP" at bounding box center [714, 268] width 18 height 9
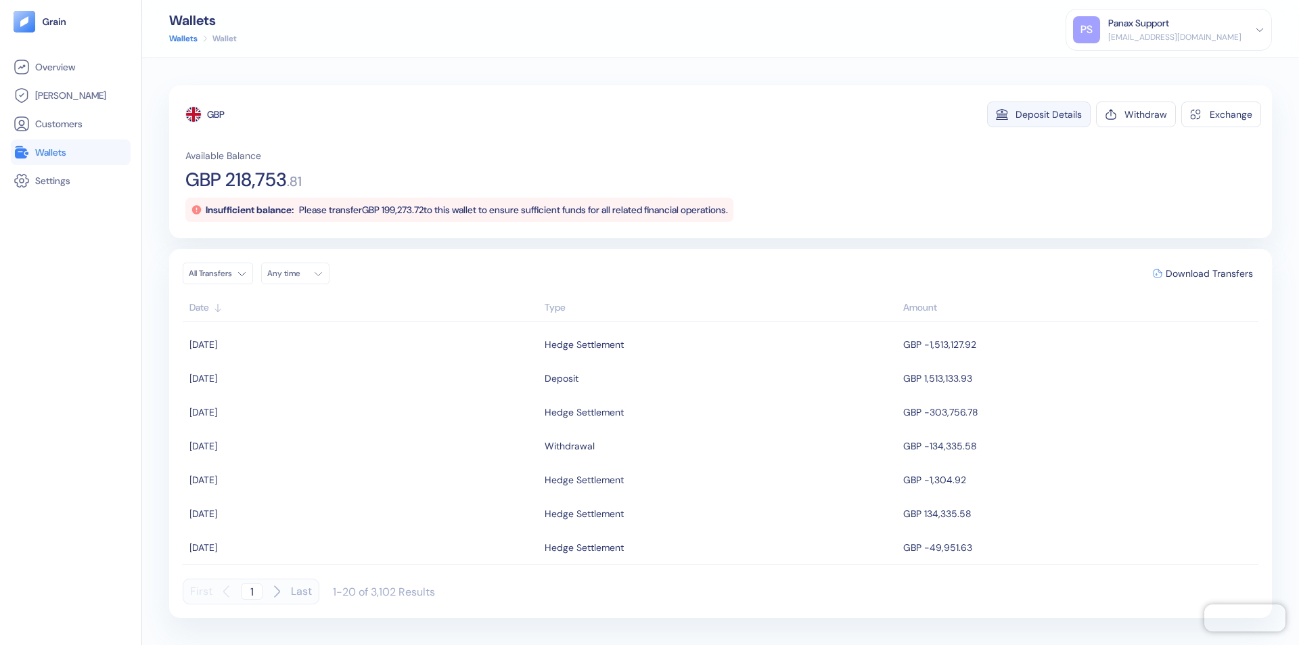
click at [1049, 114] on div "Deposit Details" at bounding box center [1048, 114] width 66 height 9
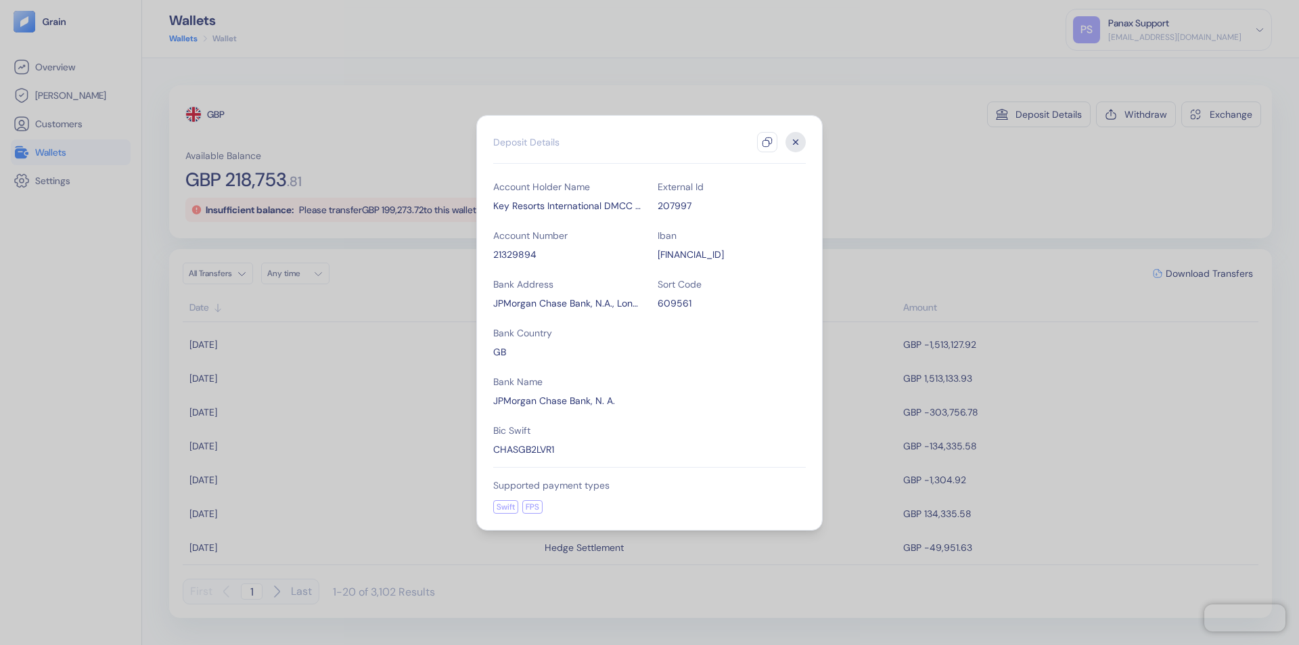
click at [767, 142] on icon "button" at bounding box center [767, 142] width 11 height 11
click at [796, 142] on icon "button" at bounding box center [796, 141] width 5 height 5
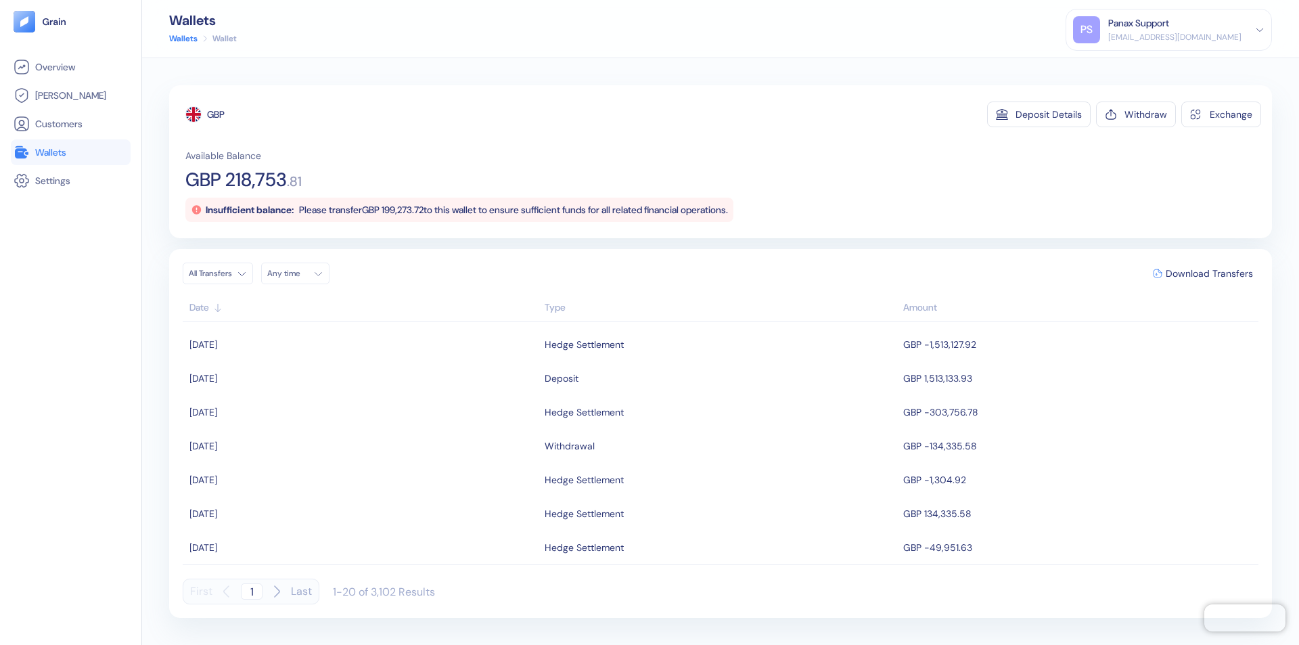
click at [299, 273] on div "Any time" at bounding box center [287, 273] width 41 height 11
click at [346, 362] on button "10" at bounding box center [346, 362] width 16 height 16
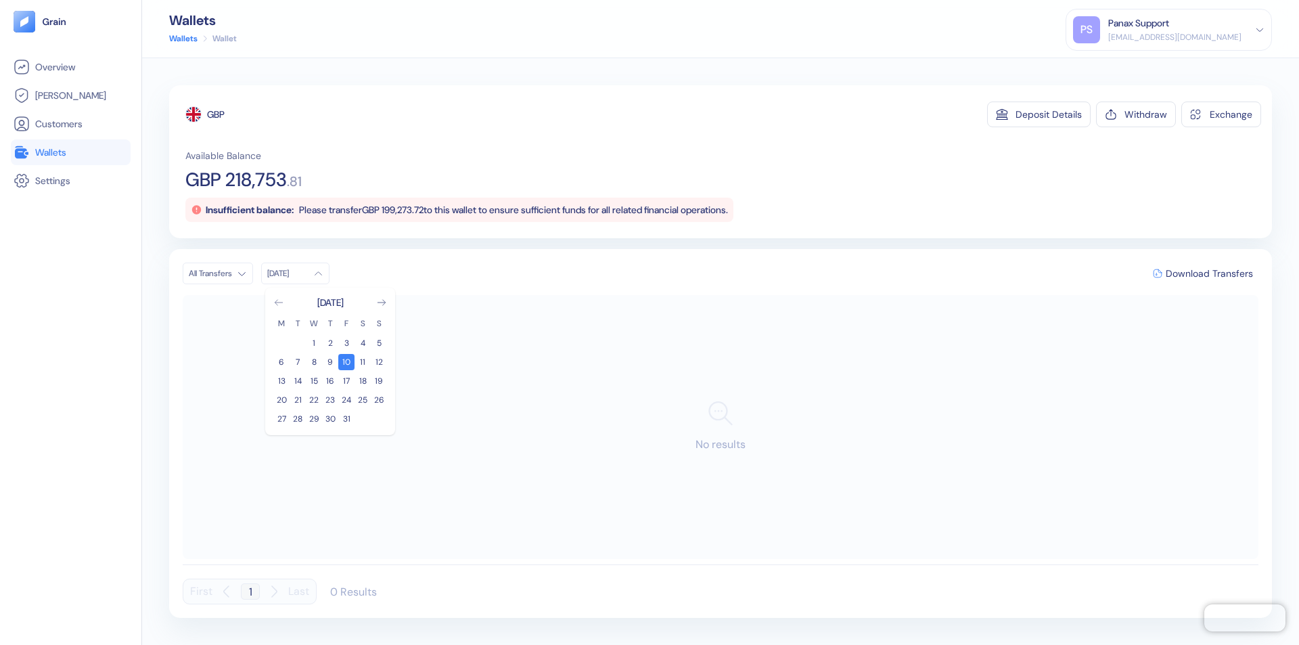
click at [279, 302] on icon "Go to previous month" at bounding box center [278, 302] width 7 height 5
click at [314, 362] on button "10" at bounding box center [314, 362] width 16 height 16
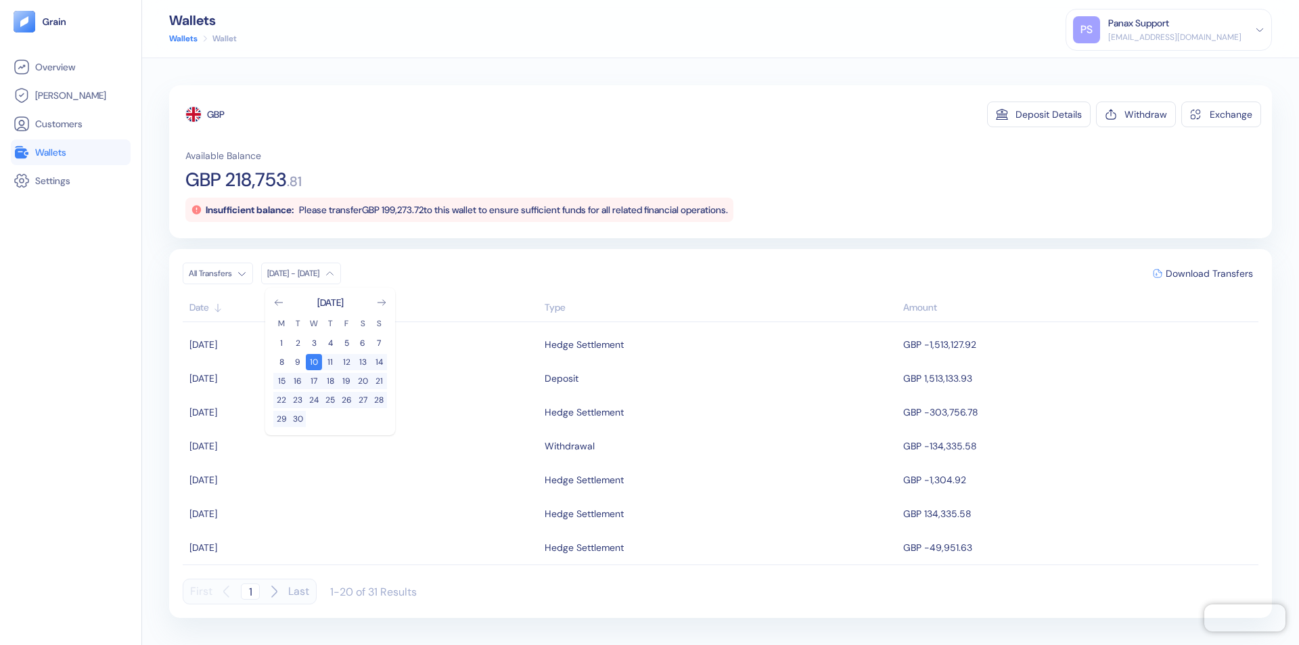
click at [216, 114] on div "GBP" at bounding box center [216, 115] width 18 height 14
click at [1209, 273] on span "Download Transfers" at bounding box center [1209, 273] width 87 height 9
click at [1169, 30] on div "Panax Support" at bounding box center [1138, 23] width 61 height 14
click at [1128, 67] on div "Sign Out" at bounding box center [1109, 67] width 37 height 14
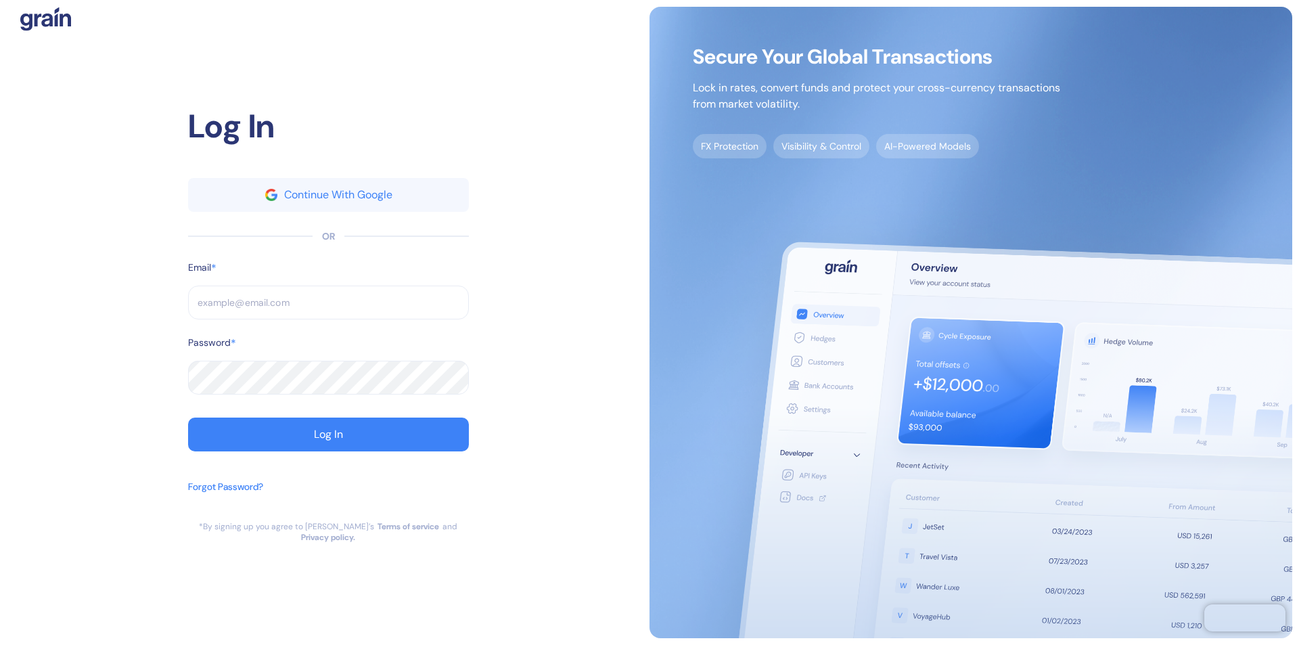
click at [328, 308] on input "text" at bounding box center [328, 302] width 281 height 34
type input "operations@thepanax.com"
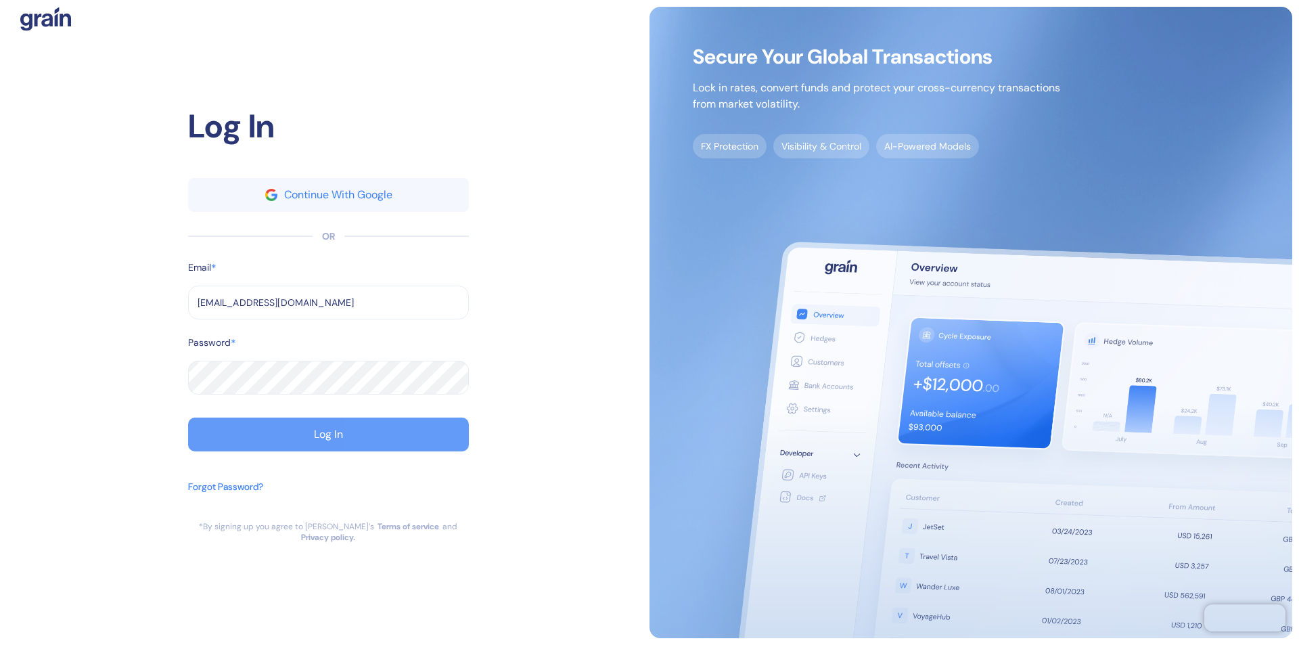
click at [328, 440] on div "Log In" at bounding box center [328, 434] width 29 height 11
